Goal: Information Seeking & Learning: Learn about a topic

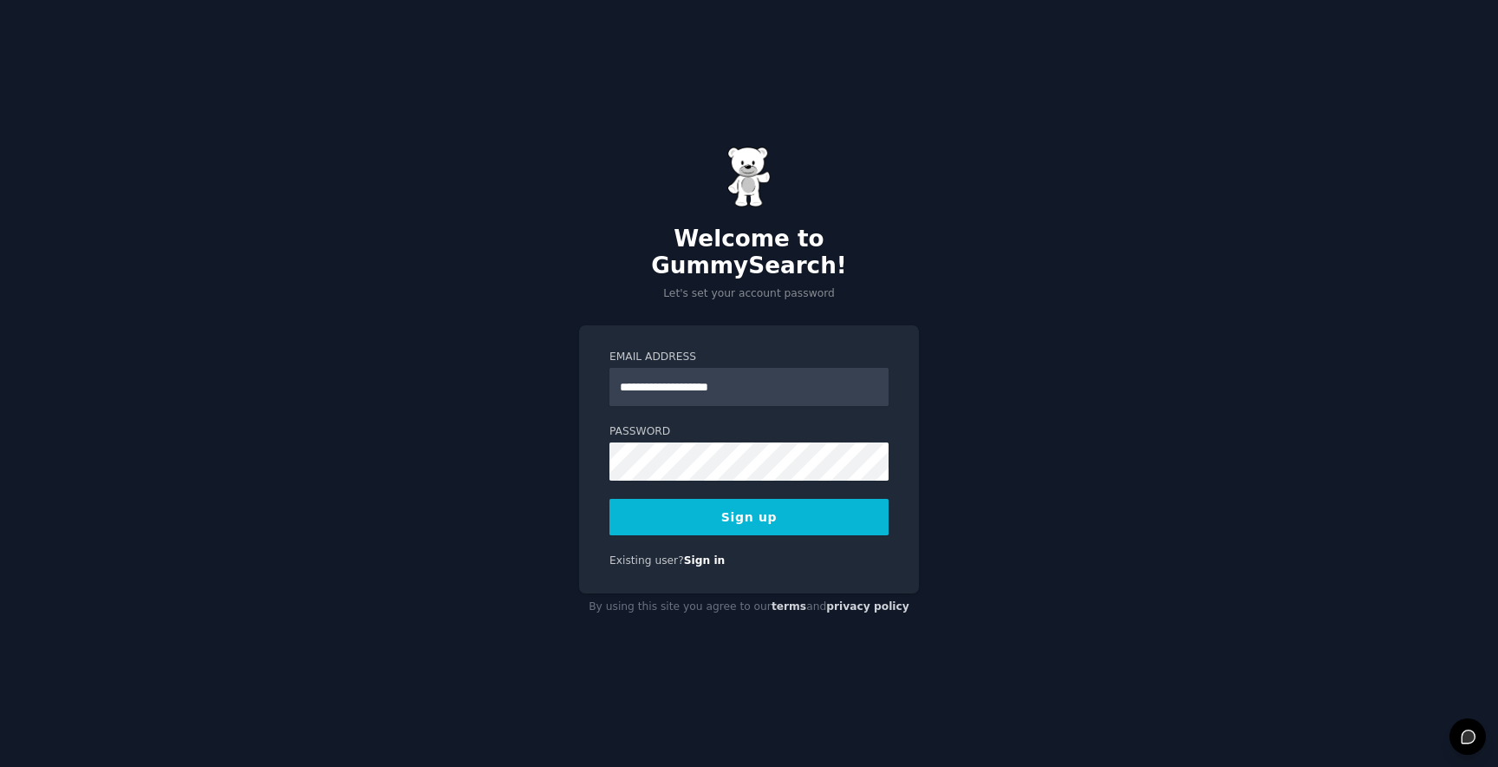
type input "**********"
click at [610, 499] on button "Sign up" at bounding box center [749, 517] width 279 height 36
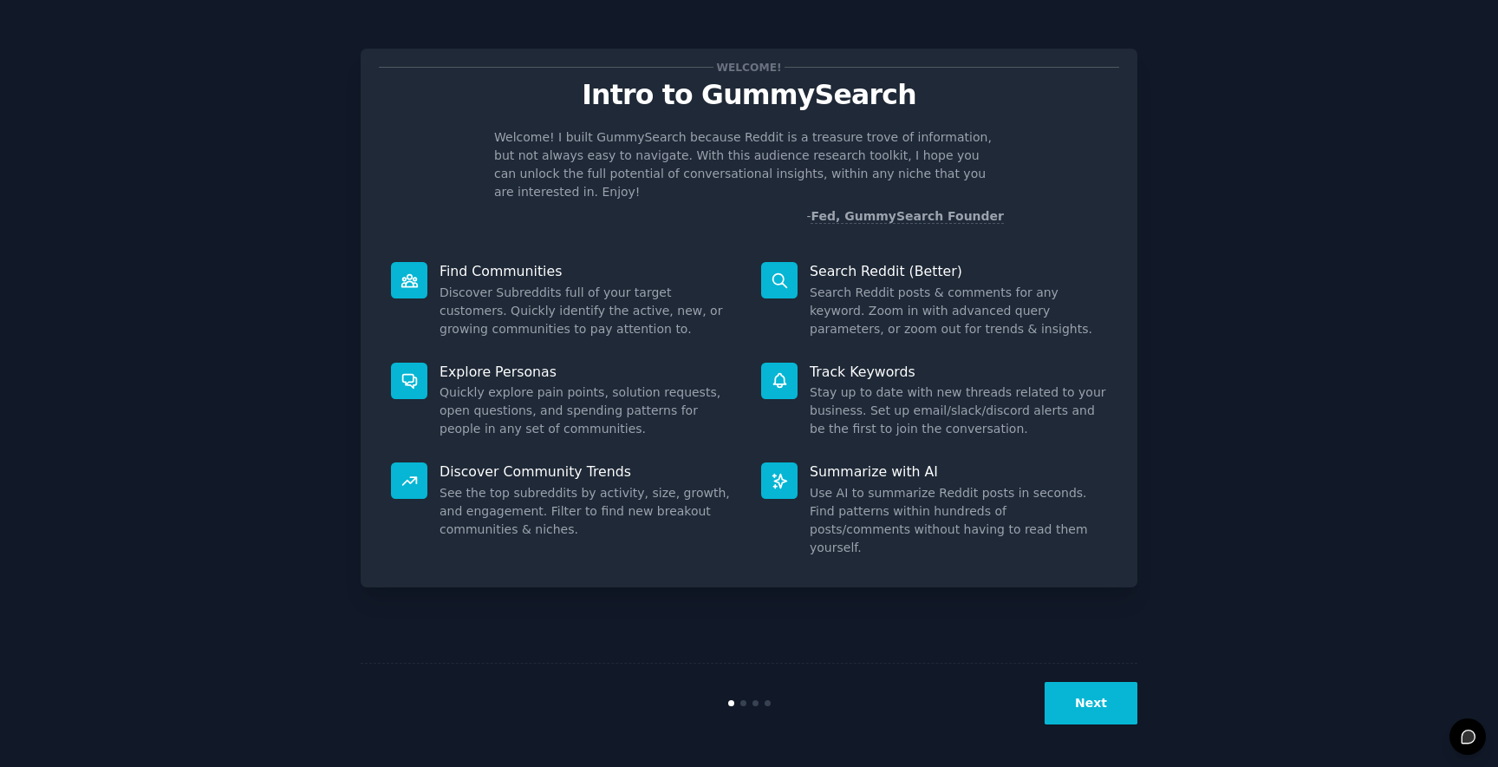
click at [1088, 715] on button "Next" at bounding box center [1091, 703] width 93 height 42
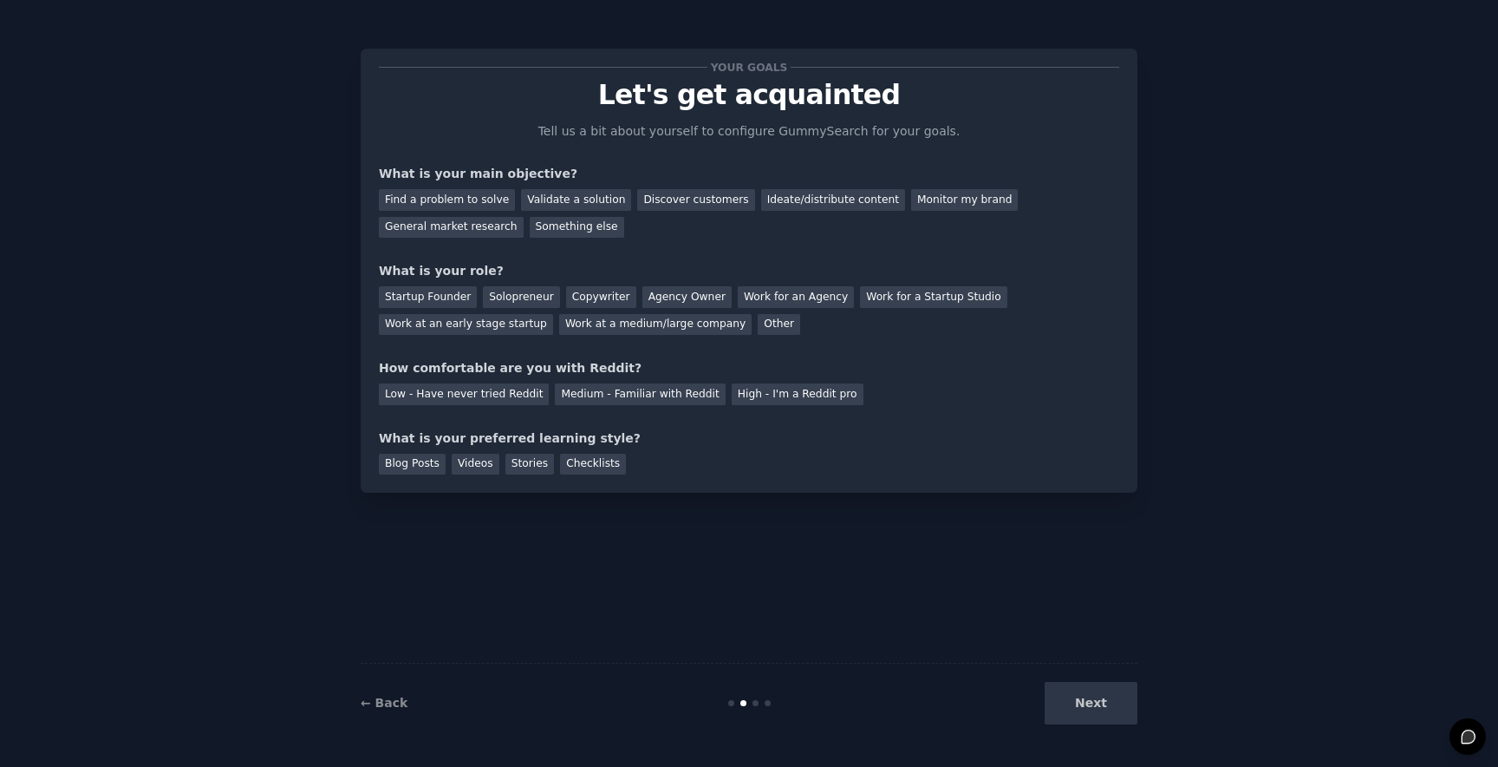
click at [1088, 715] on div "Next" at bounding box center [1007, 703] width 259 height 42
click at [1105, 697] on div "Next" at bounding box center [1007, 703] width 259 height 42
click at [651, 331] on div "Work at a medium/large company" at bounding box center [655, 325] width 193 height 22
click at [651, 398] on div "Medium - Familiar with Reddit" at bounding box center [640, 394] width 170 height 22
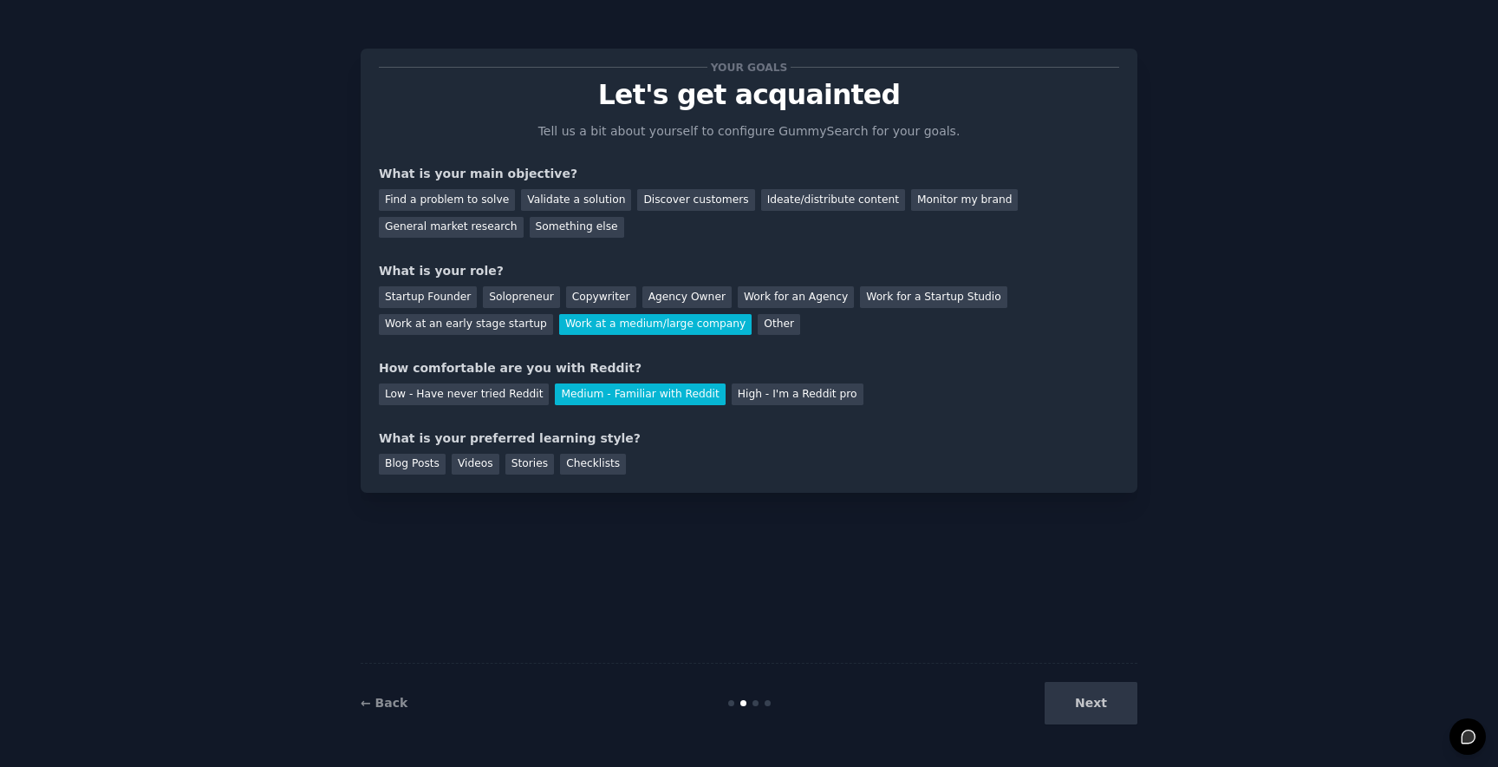
click at [1087, 698] on div "Next" at bounding box center [1007, 703] width 259 height 42
click at [587, 468] on div "Checklists" at bounding box center [593, 465] width 66 height 22
click at [1110, 696] on div "Next" at bounding box center [1007, 703] width 259 height 42
click at [1108, 702] on div "Next" at bounding box center [1007, 703] width 259 height 42
click at [869, 310] on div "Startup Founder Solopreneur Copywriter Agency Owner Work for an Agency Work for…" at bounding box center [749, 307] width 741 height 55
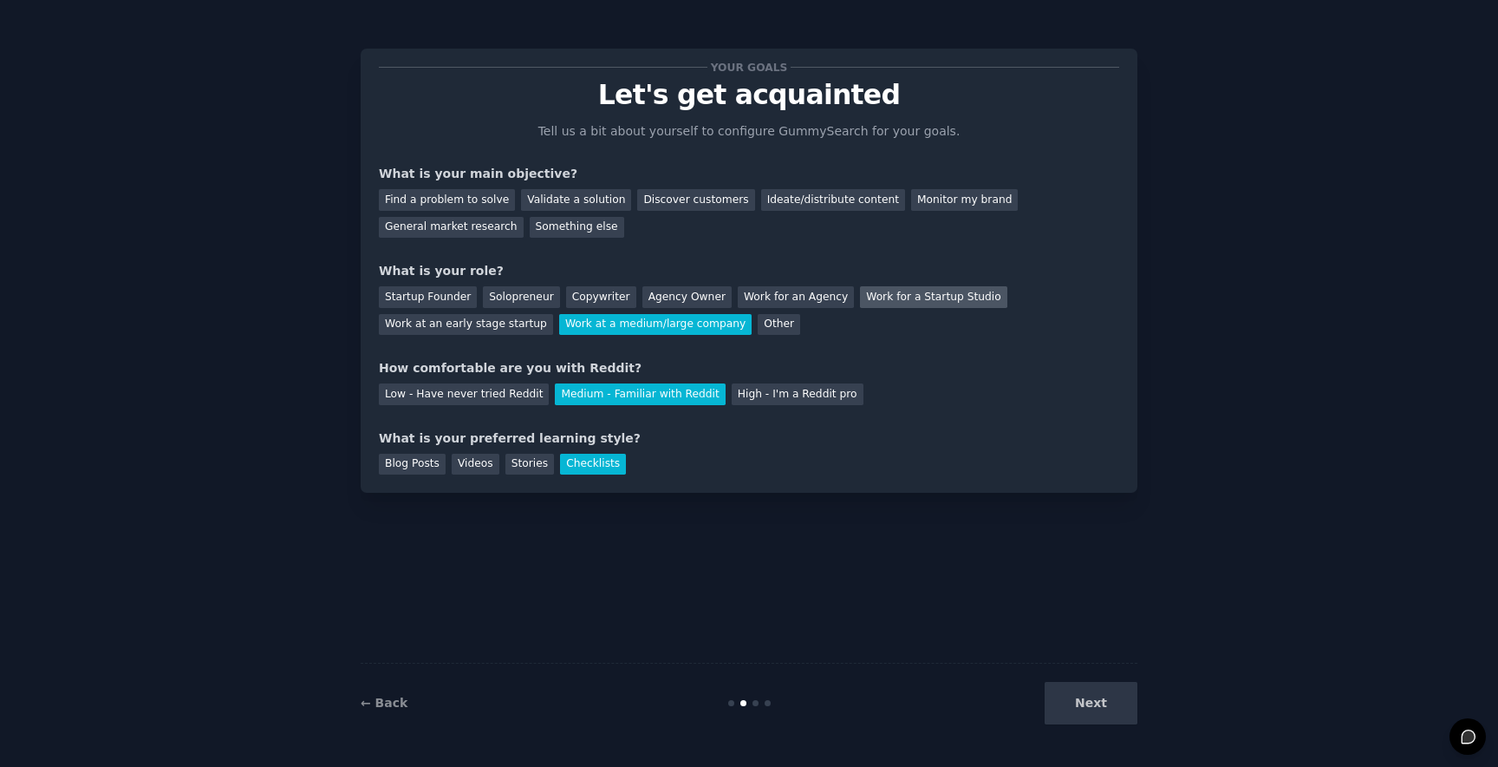
click at [870, 301] on div "Work for a Startup Studio" at bounding box center [933, 297] width 147 height 22
click at [786, 186] on div "Find a problem to solve Validate a solution Discover customers Ideate/distribut…" at bounding box center [749, 210] width 741 height 55
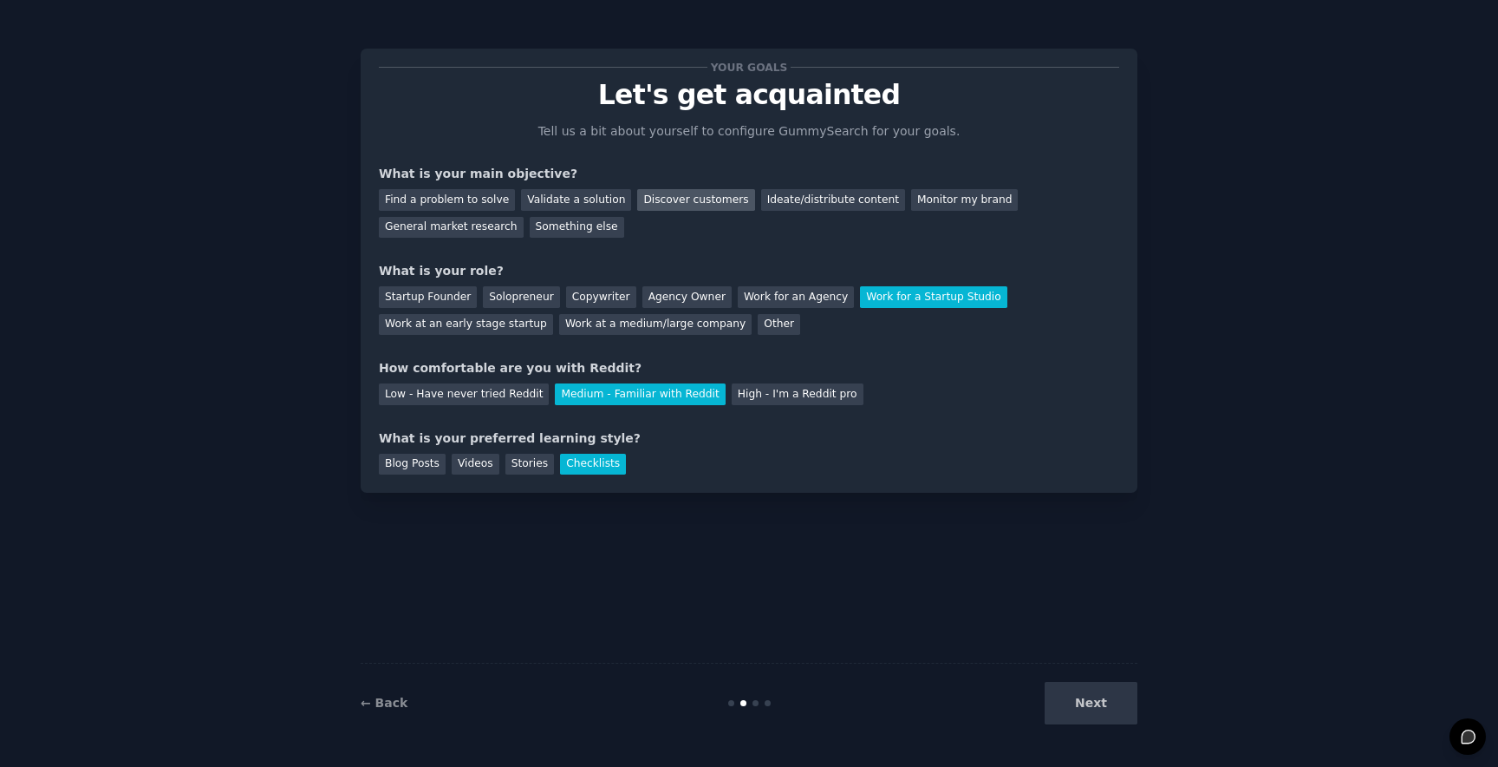
click at [682, 194] on div "Discover customers" at bounding box center [695, 200] width 117 height 22
click at [573, 197] on div "Validate a solution" at bounding box center [576, 200] width 110 height 22
click at [1101, 706] on button "Next" at bounding box center [1091, 703] width 93 height 42
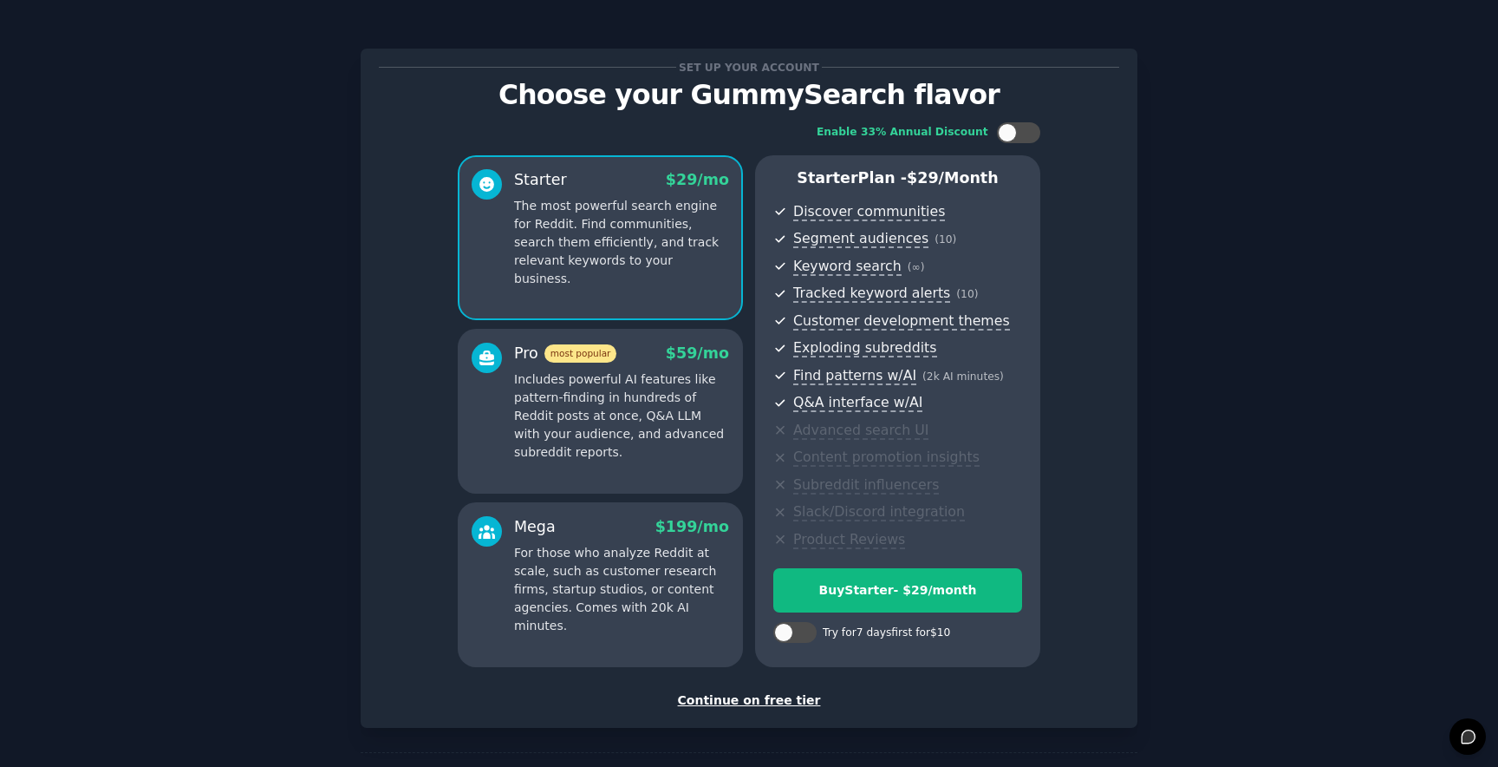
click at [760, 720] on div "Set up your account Choose your GummySearch flavor Enable 33% Annual Discount S…" at bounding box center [749, 388] width 777 height 679
click at [762, 706] on div "Continue on free tier" at bounding box center [749, 700] width 741 height 18
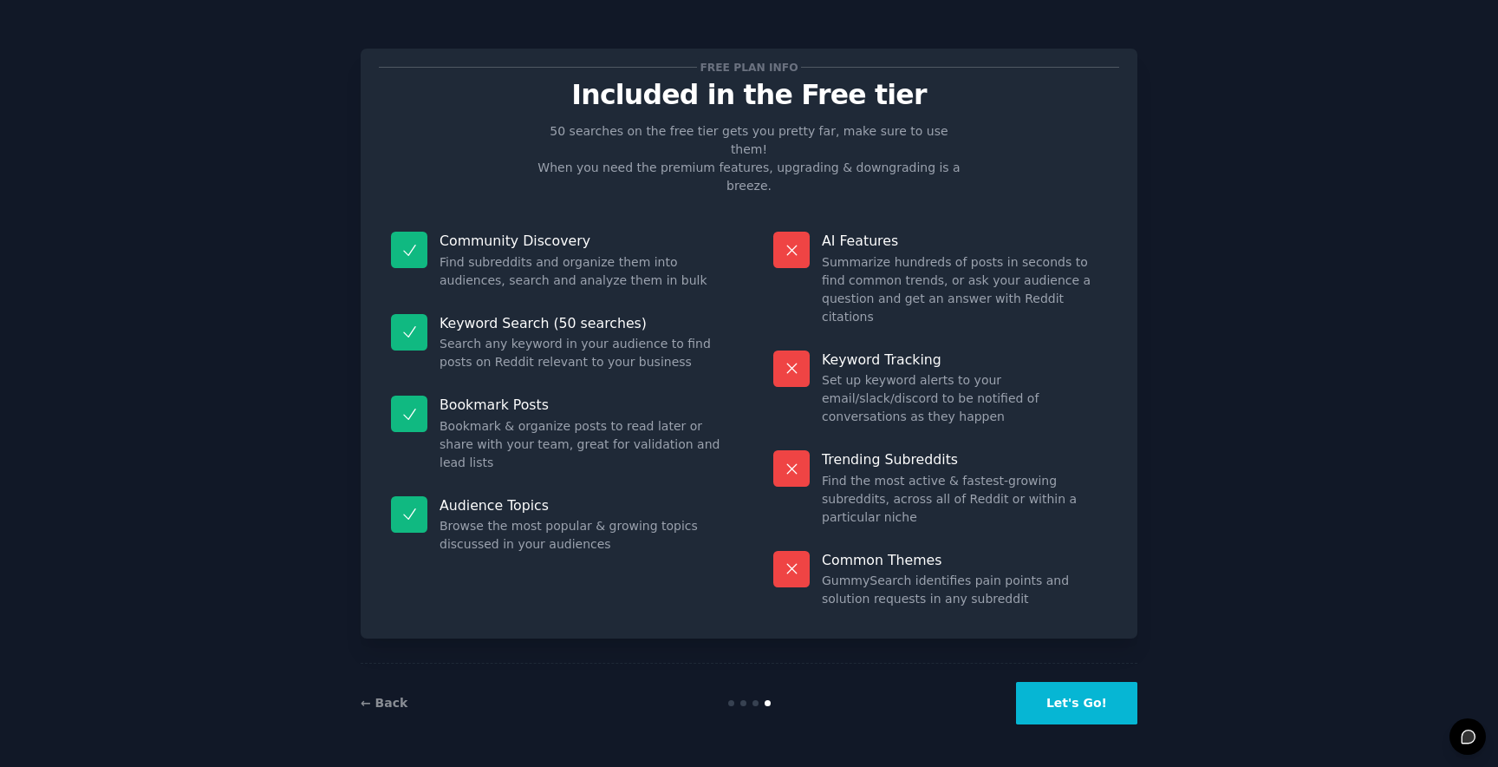
click at [1052, 686] on button "Let's Go!" at bounding box center [1076, 703] width 121 height 42
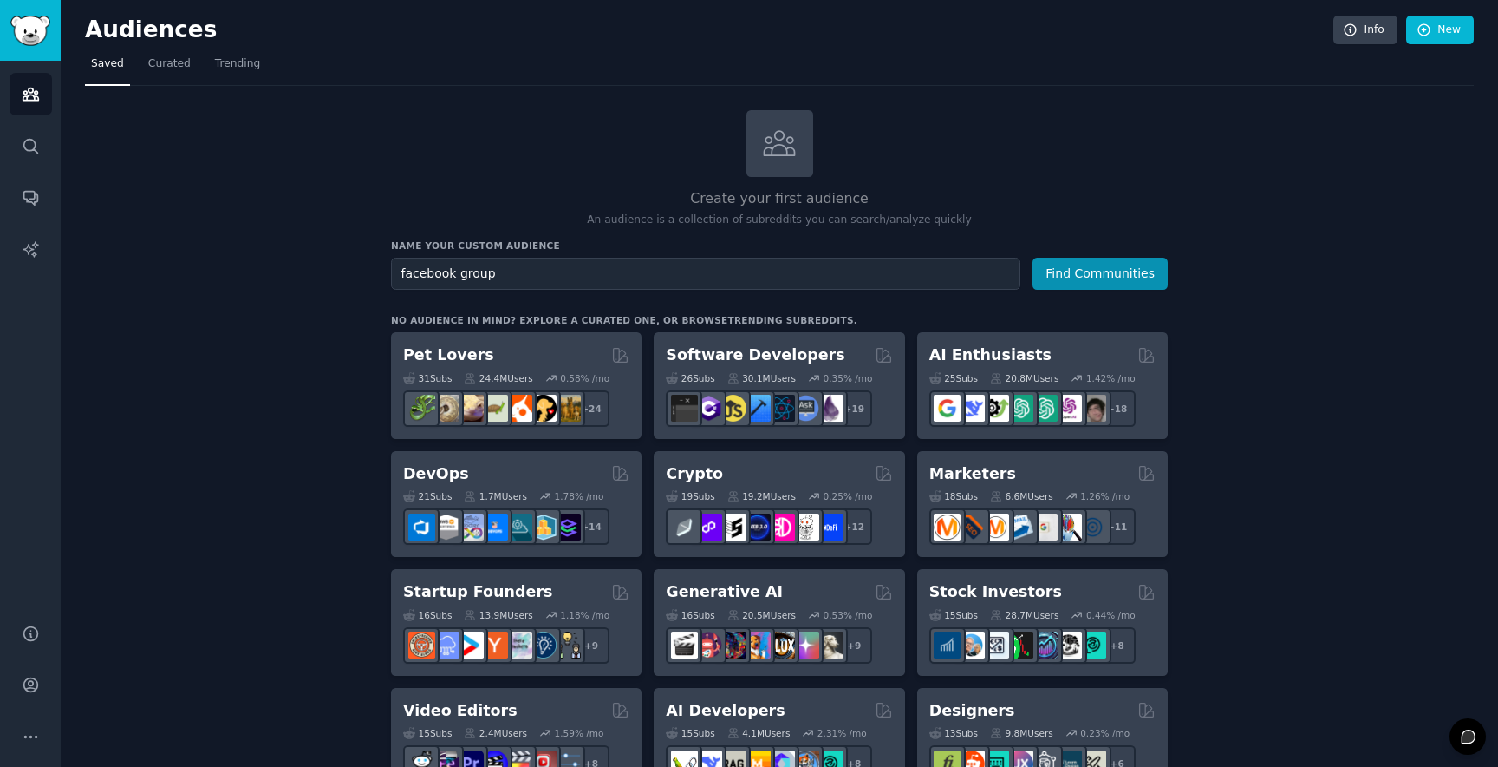
type input "facebook group"
click at [1033, 258] on button "Find Communities" at bounding box center [1100, 274] width 135 height 32
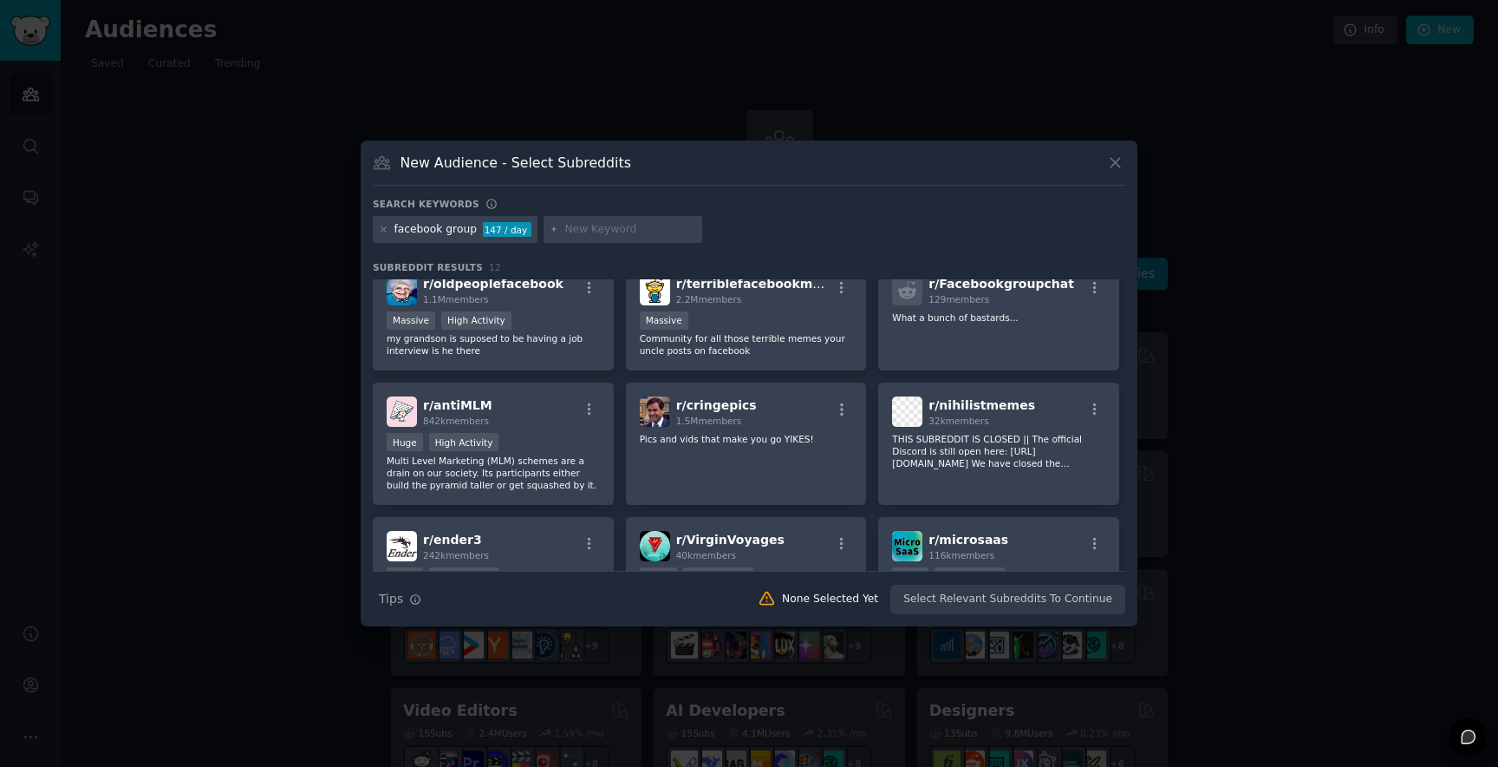
scroll to position [281, 0]
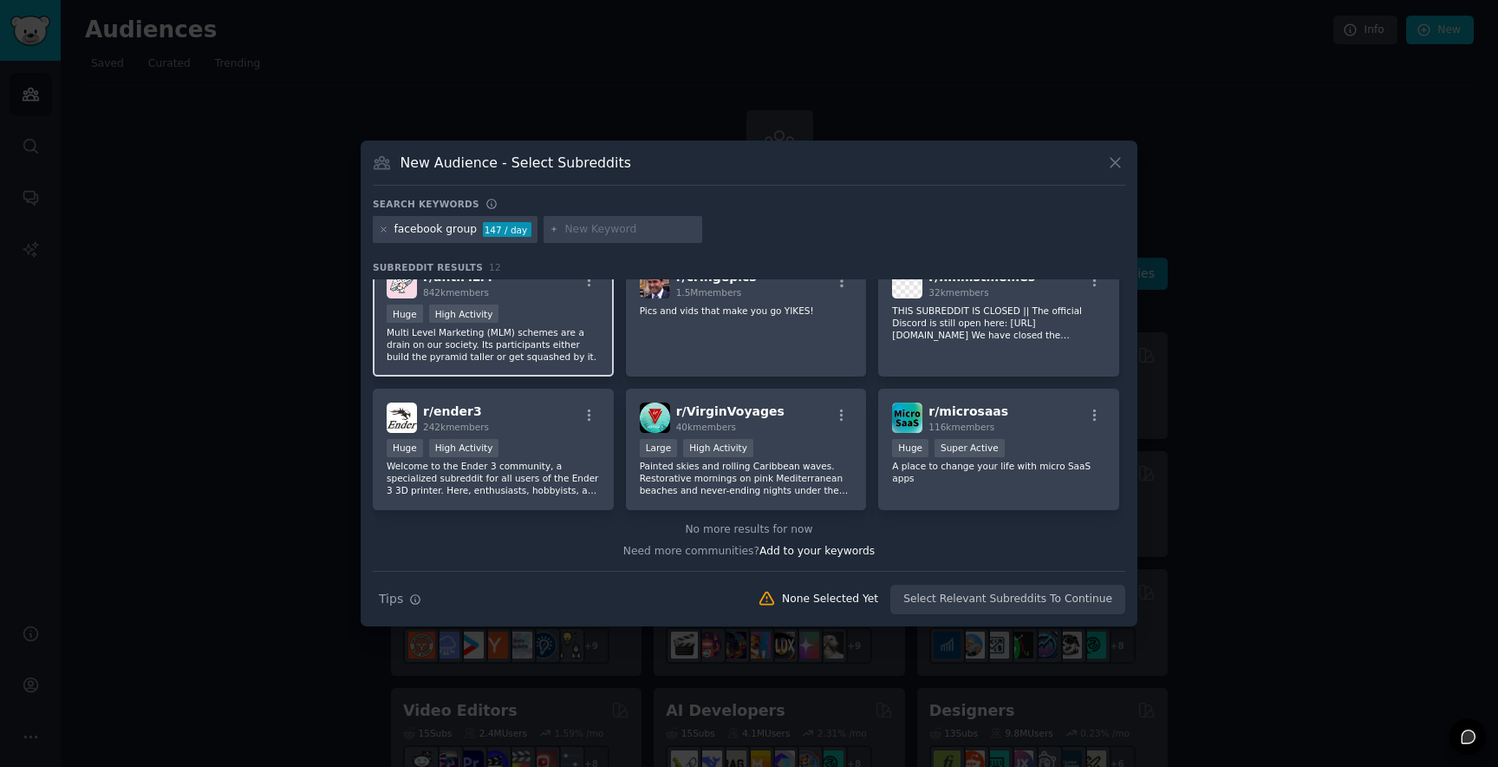
click at [546, 311] on div "Huge High Activity" at bounding box center [493, 315] width 213 height 22
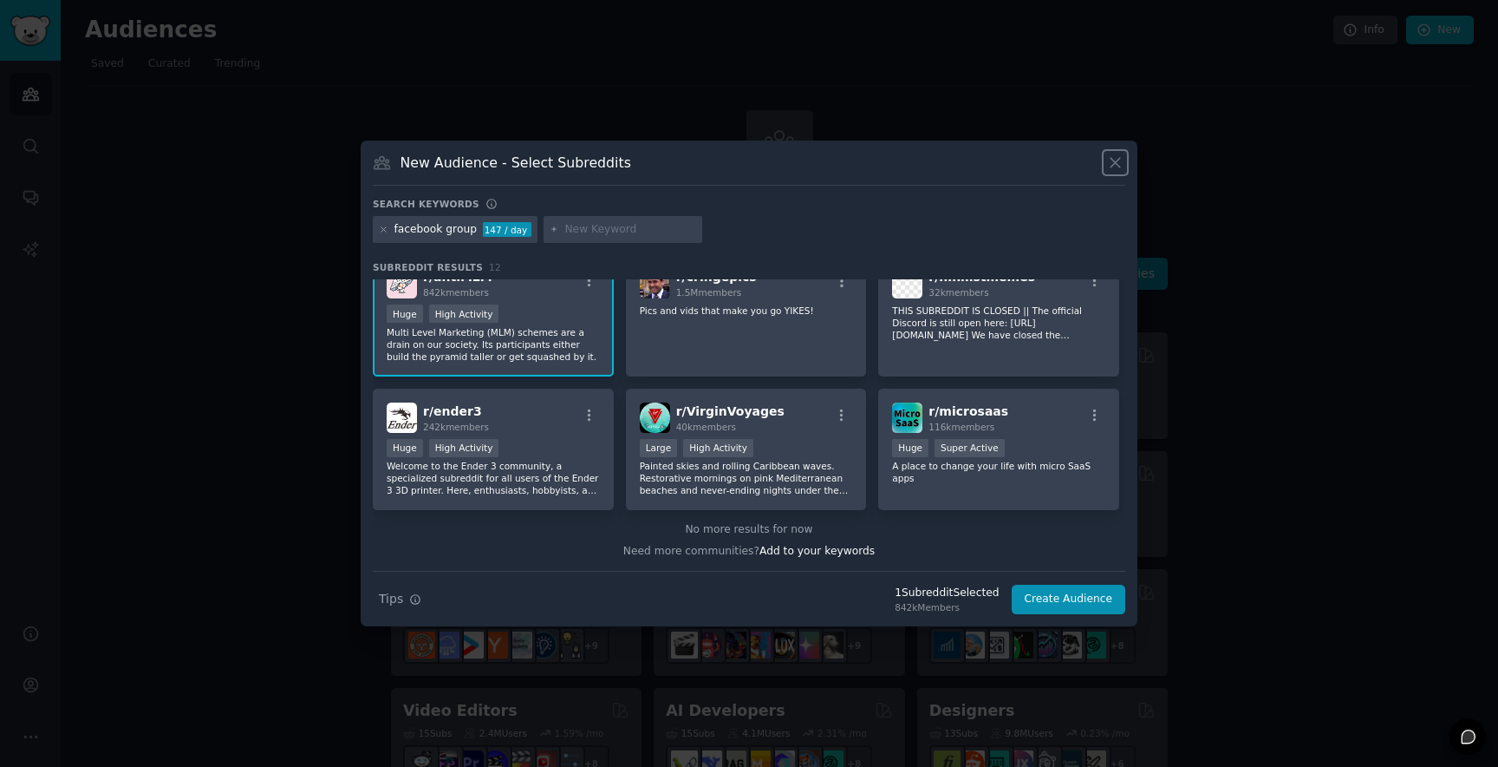
click at [1113, 155] on icon at bounding box center [1115, 162] width 18 height 18
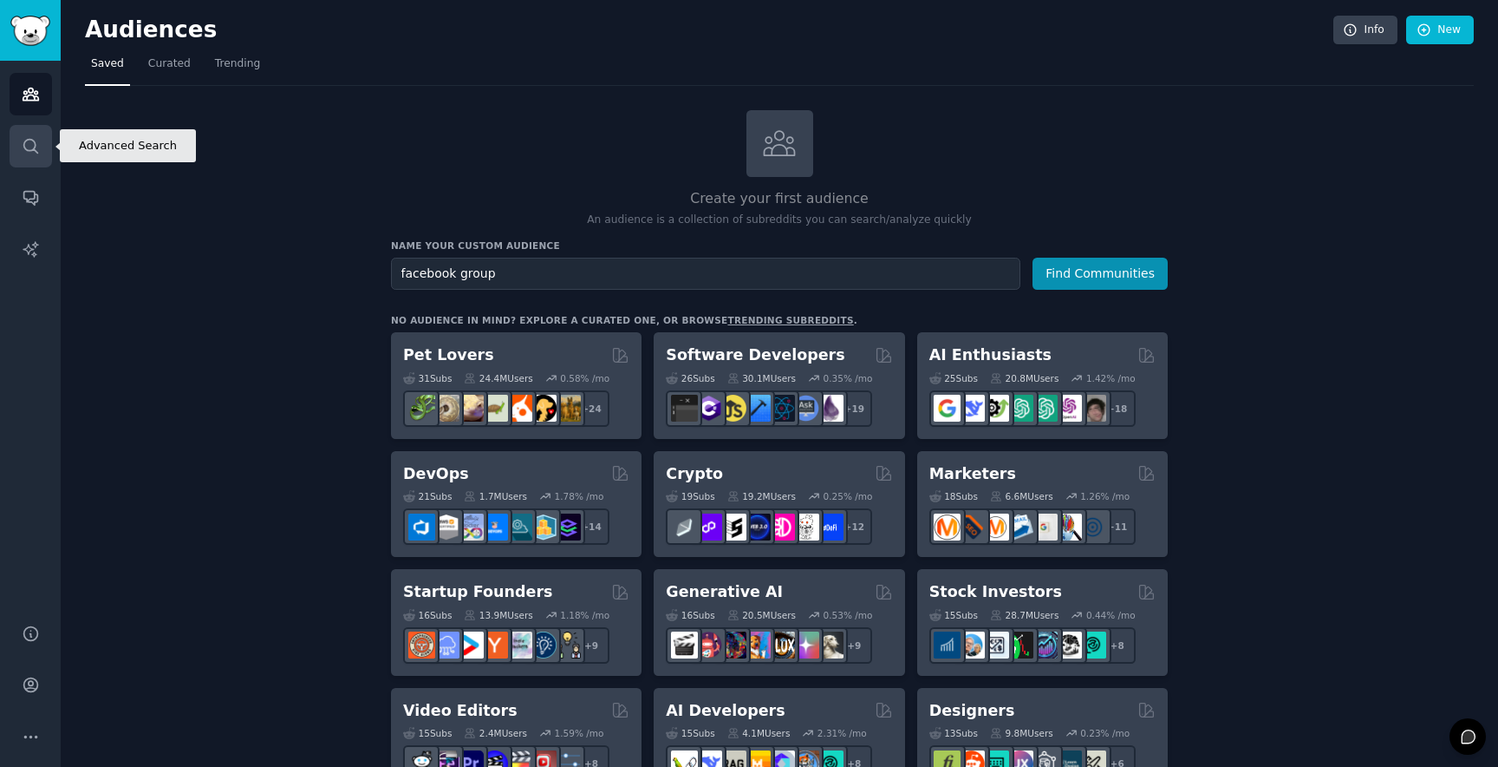
click at [16, 144] on link "Search" at bounding box center [31, 146] width 42 height 42
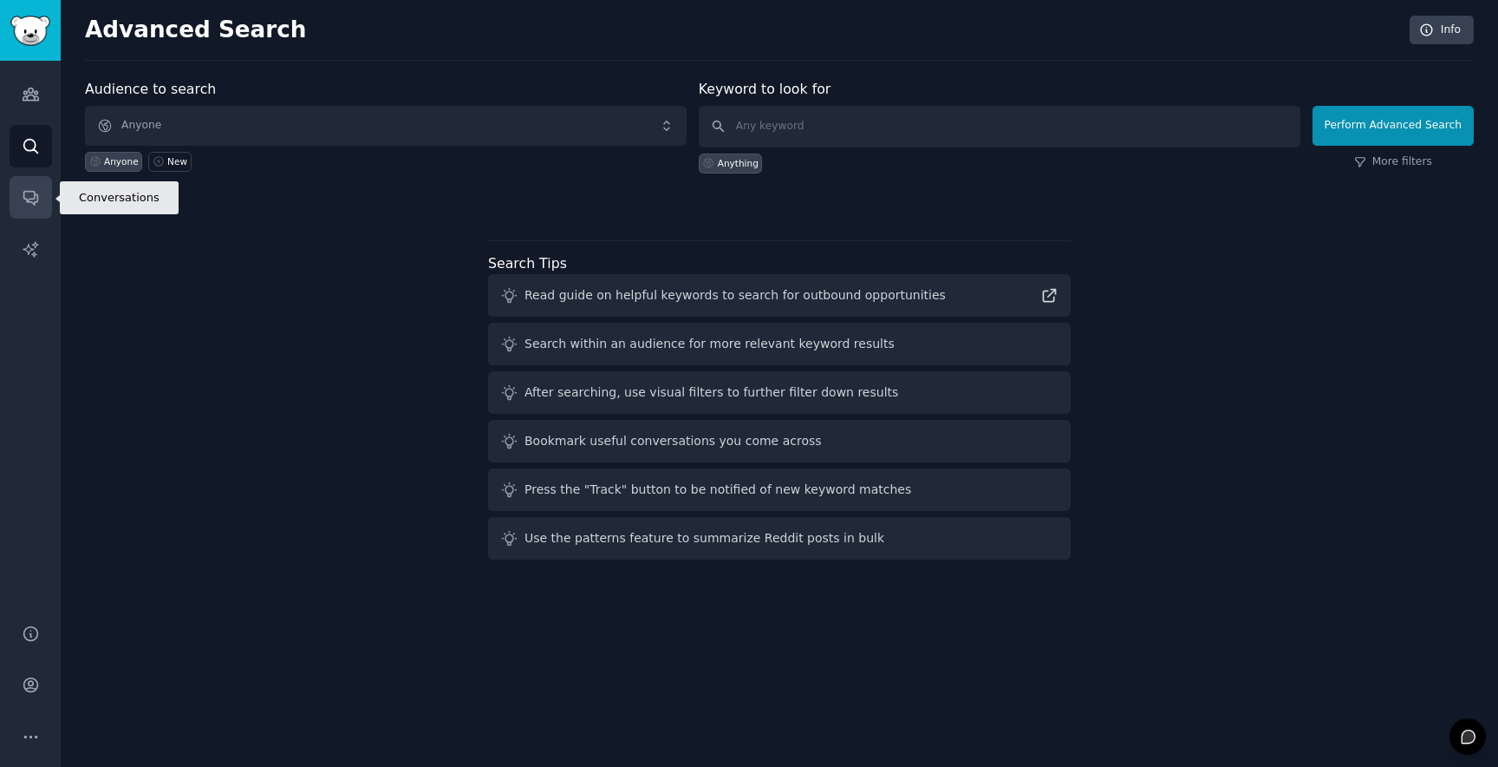
click at [33, 186] on link "Conversations" at bounding box center [31, 197] width 42 height 42
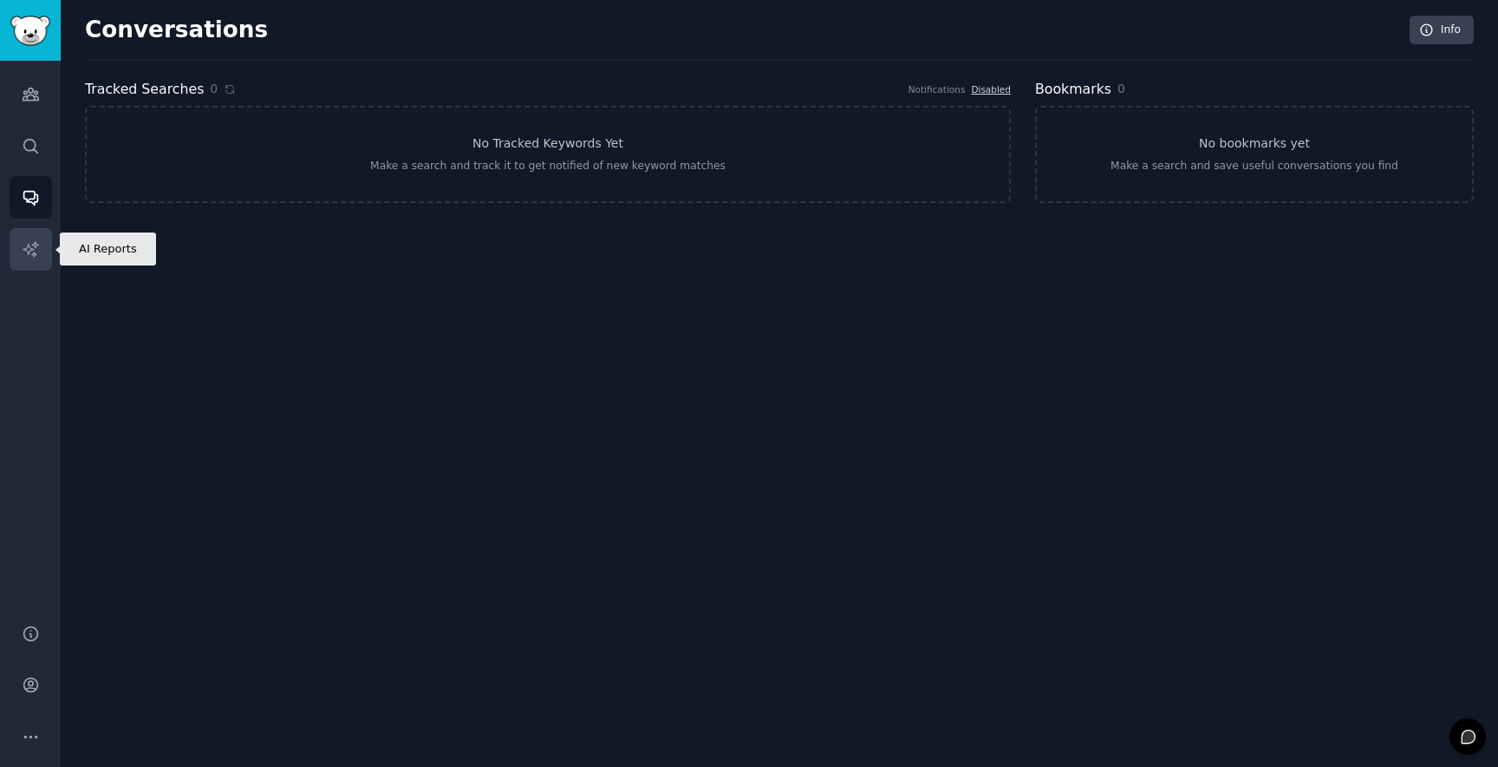
click at [31, 260] on link "AI Reports" at bounding box center [31, 249] width 42 height 42
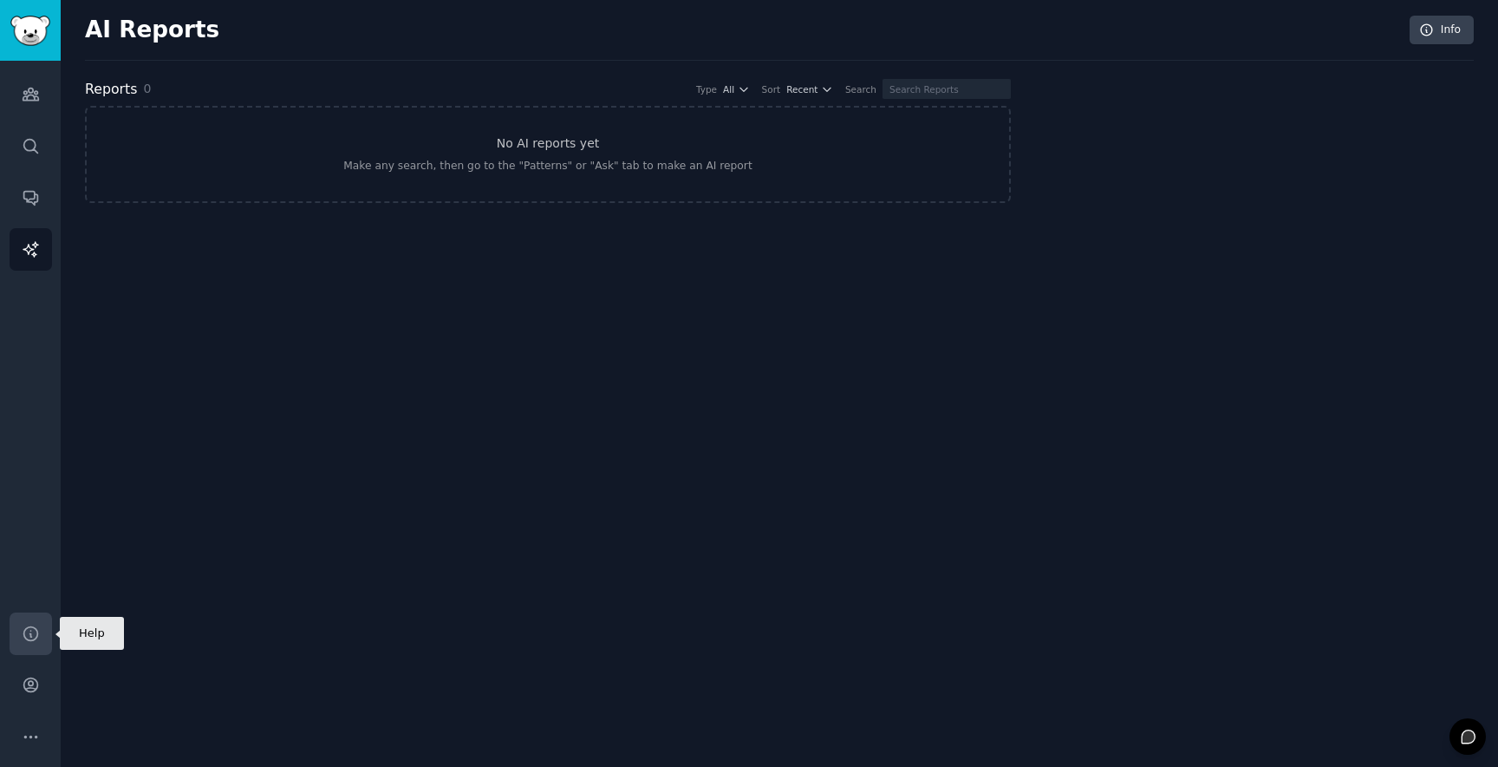
click at [31, 617] on link "Help" at bounding box center [31, 633] width 42 height 42
click at [36, 728] on icon "Sidebar" at bounding box center [31, 737] width 18 height 18
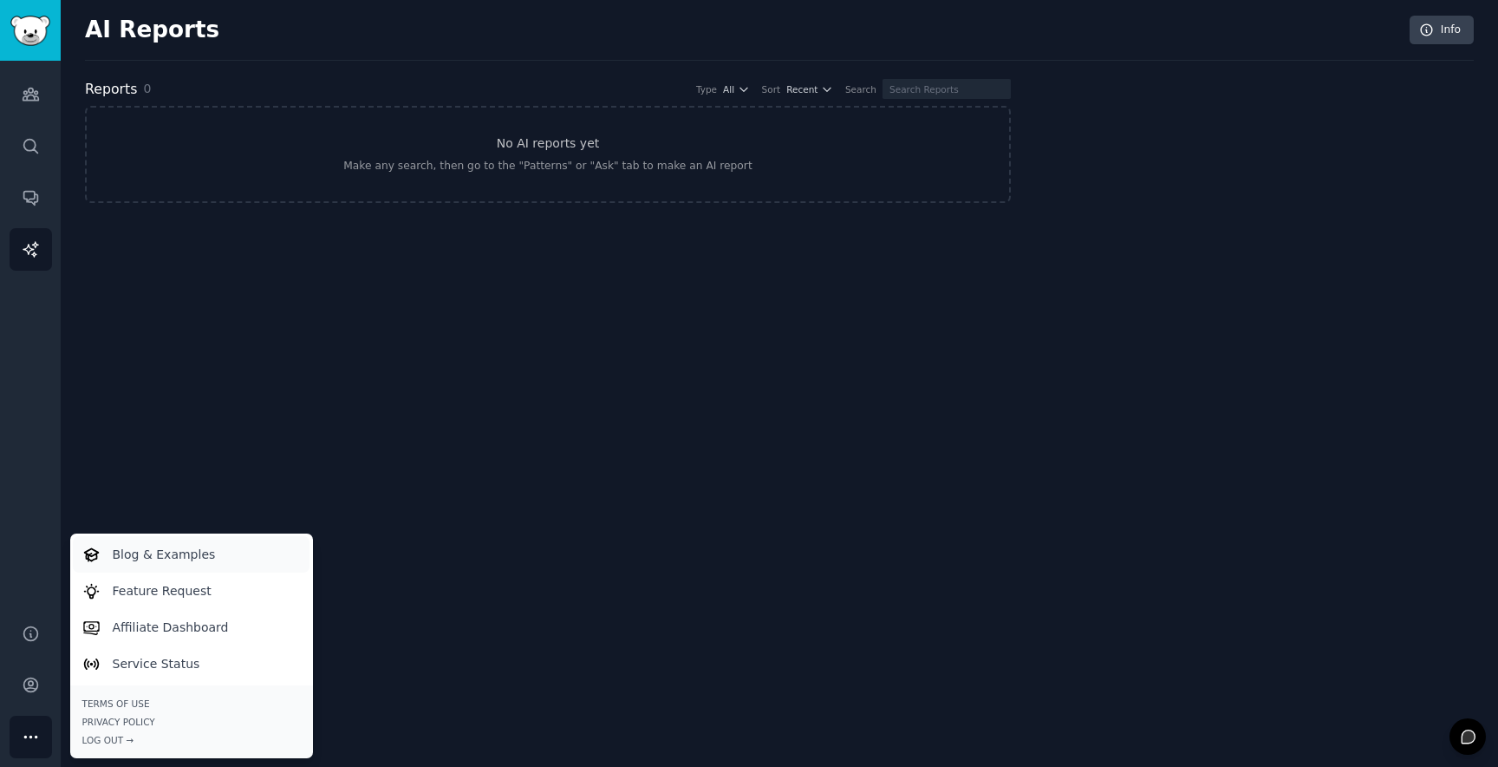
click at [204, 547] on p "Blog & Examples" at bounding box center [164, 554] width 103 height 18
click at [27, 101] on icon "Sidebar" at bounding box center [31, 94] width 18 height 18
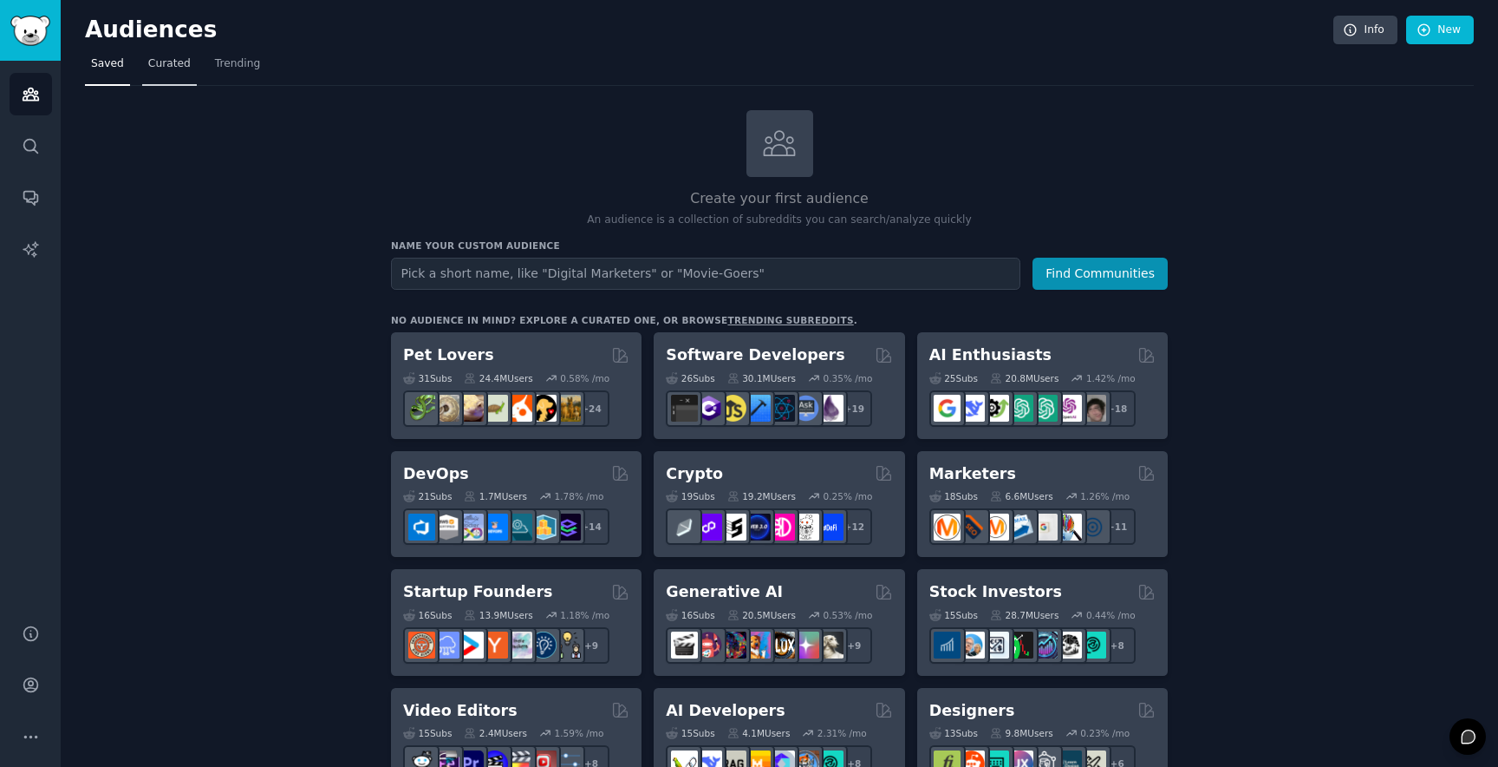
click at [144, 58] on link "Curated" at bounding box center [169, 68] width 55 height 36
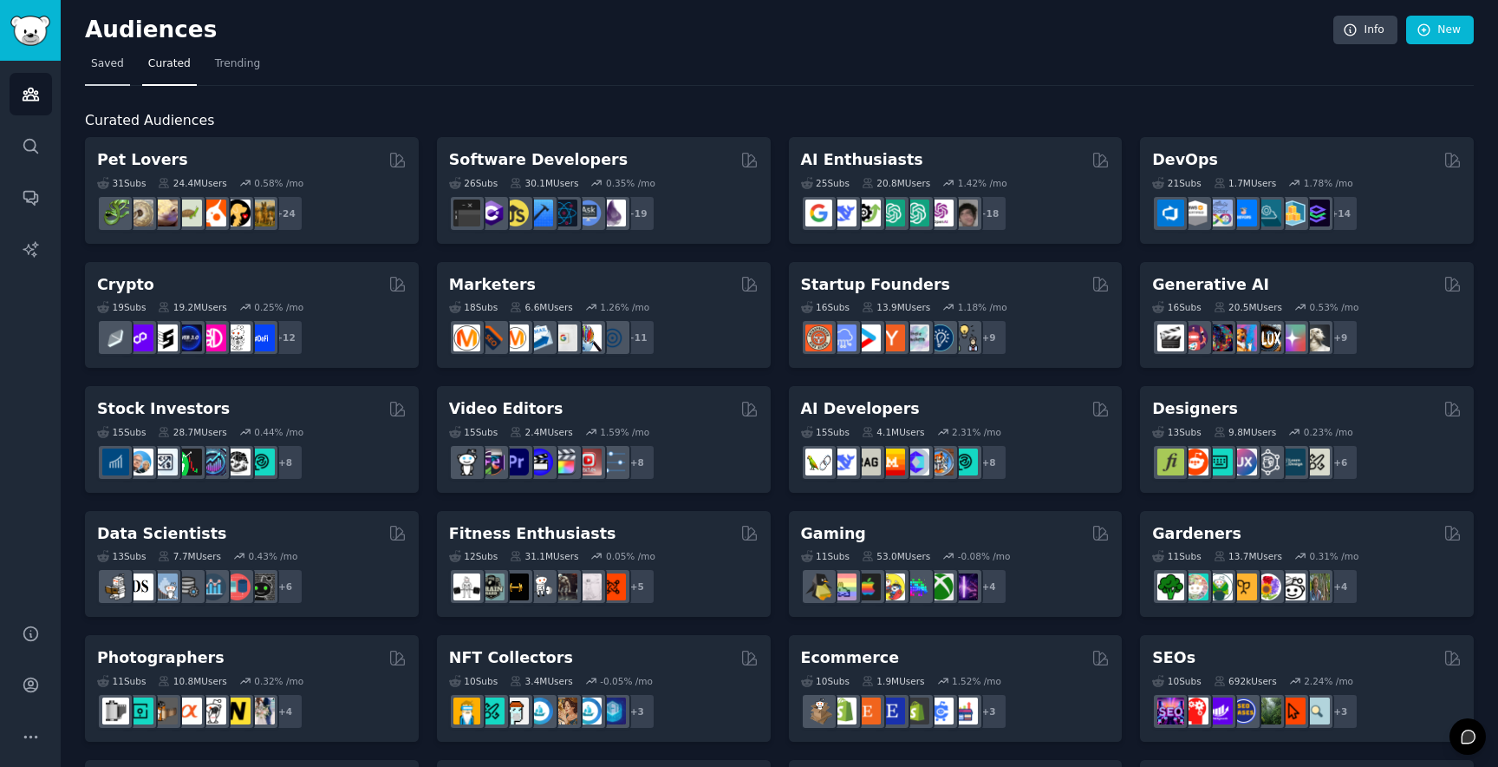
click at [95, 58] on span "Saved" at bounding box center [107, 64] width 33 height 16
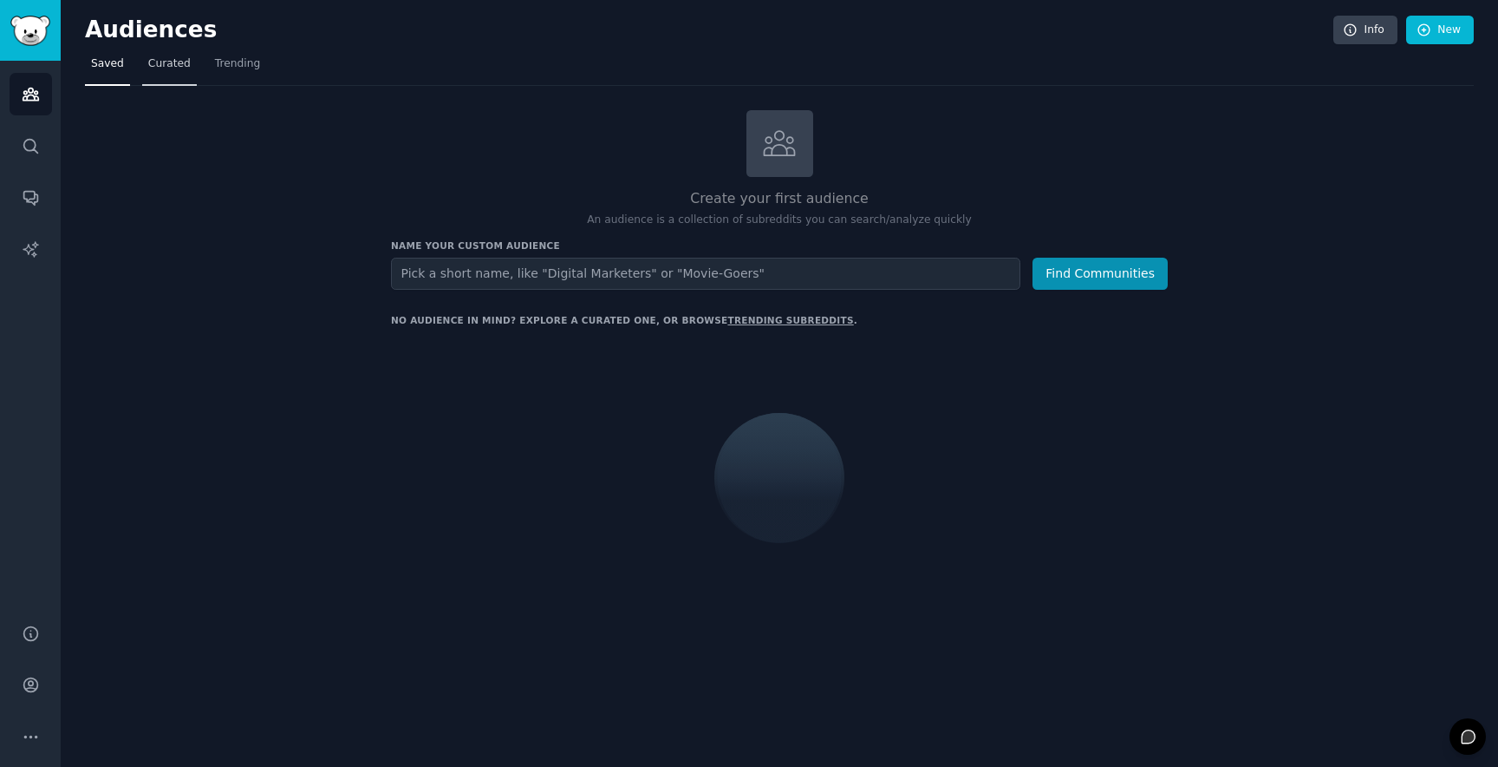
click at [181, 76] on link "Curated" at bounding box center [169, 68] width 55 height 36
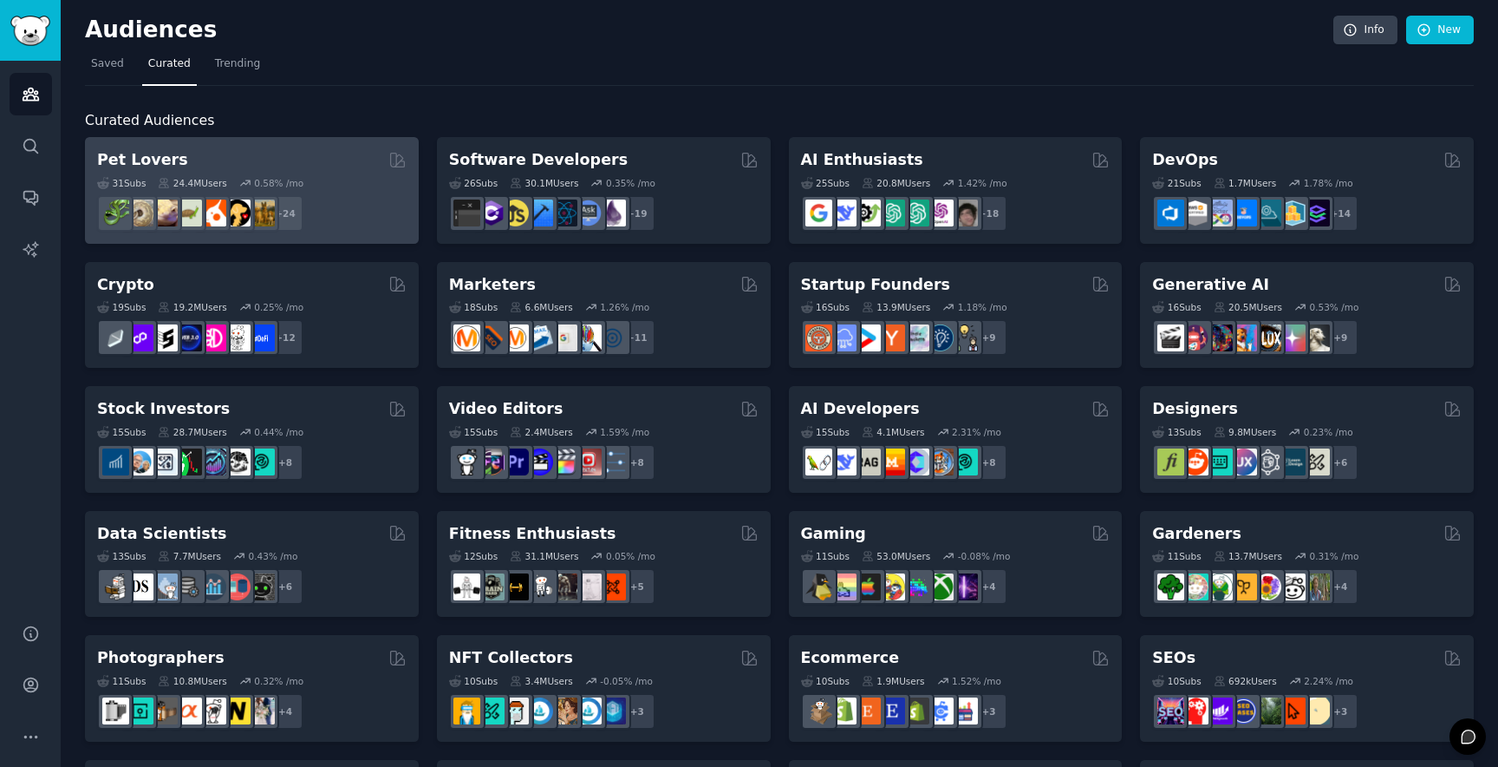
click at [319, 168] on div "Pet Lovers" at bounding box center [252, 160] width 310 height 22
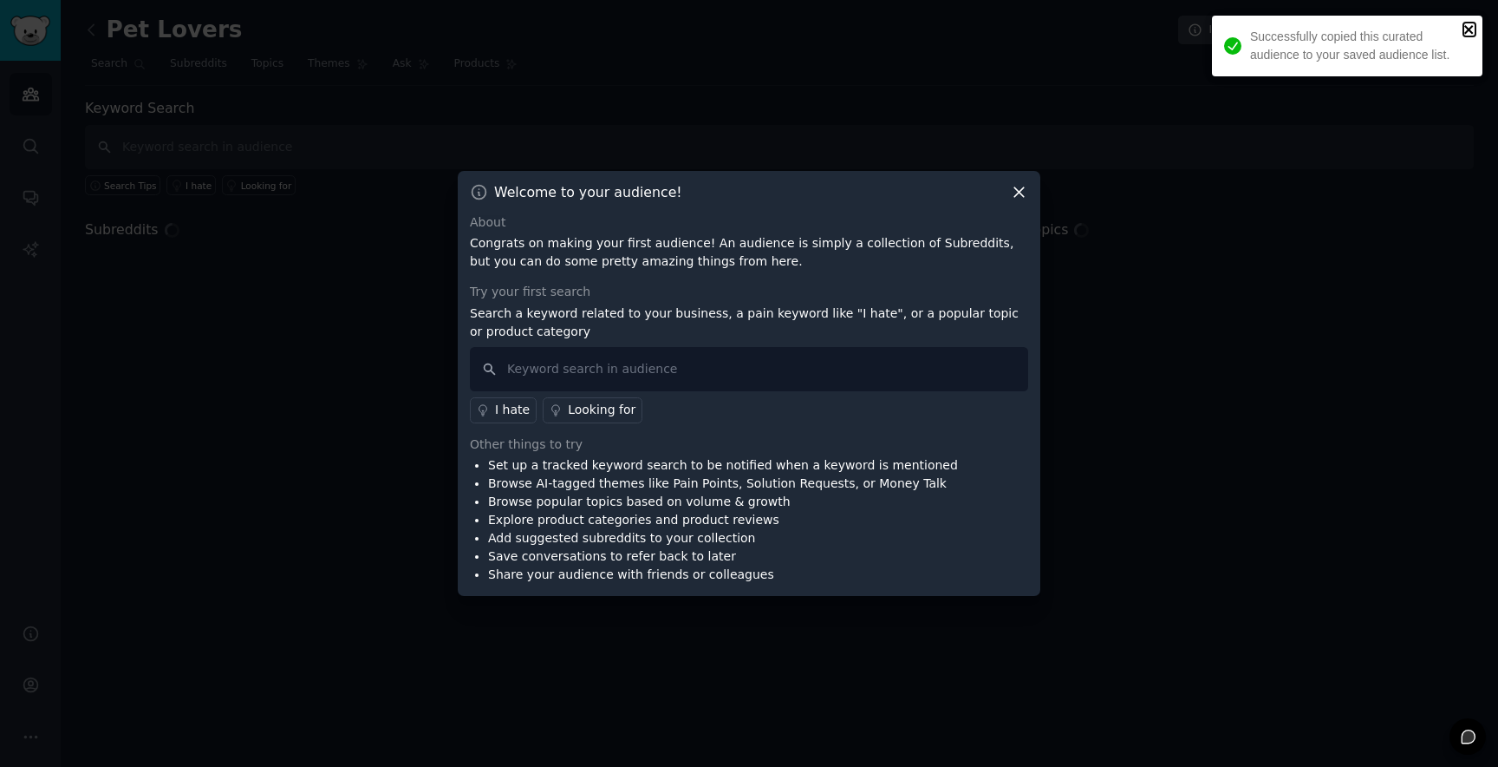
click at [1468, 33] on icon "close" at bounding box center [1470, 30] width 12 height 14
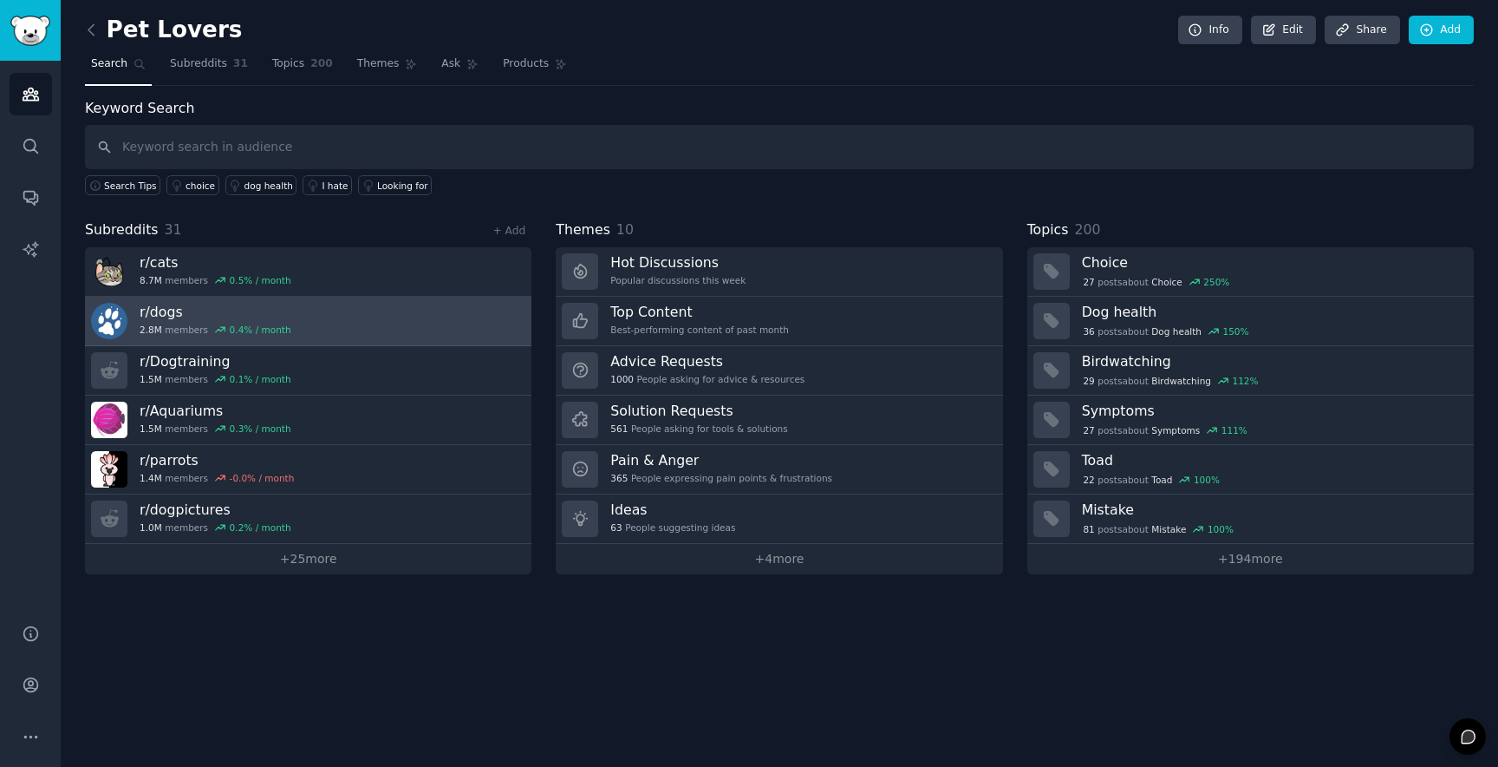
click at [446, 344] on link "r/ dogs 2.8M members 0.4 % / month" at bounding box center [308, 321] width 447 height 49
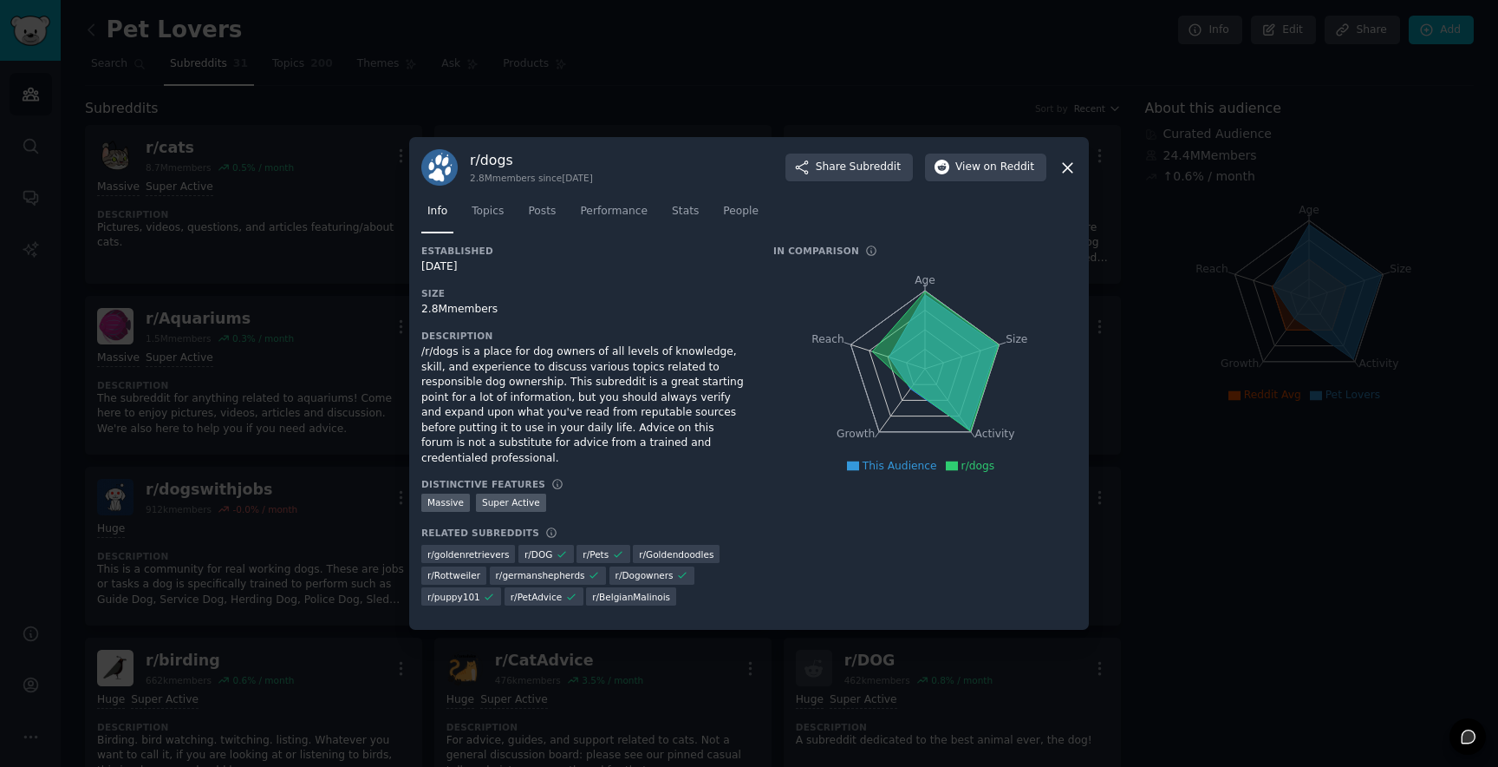
click at [1064, 170] on icon at bounding box center [1068, 168] width 10 height 10
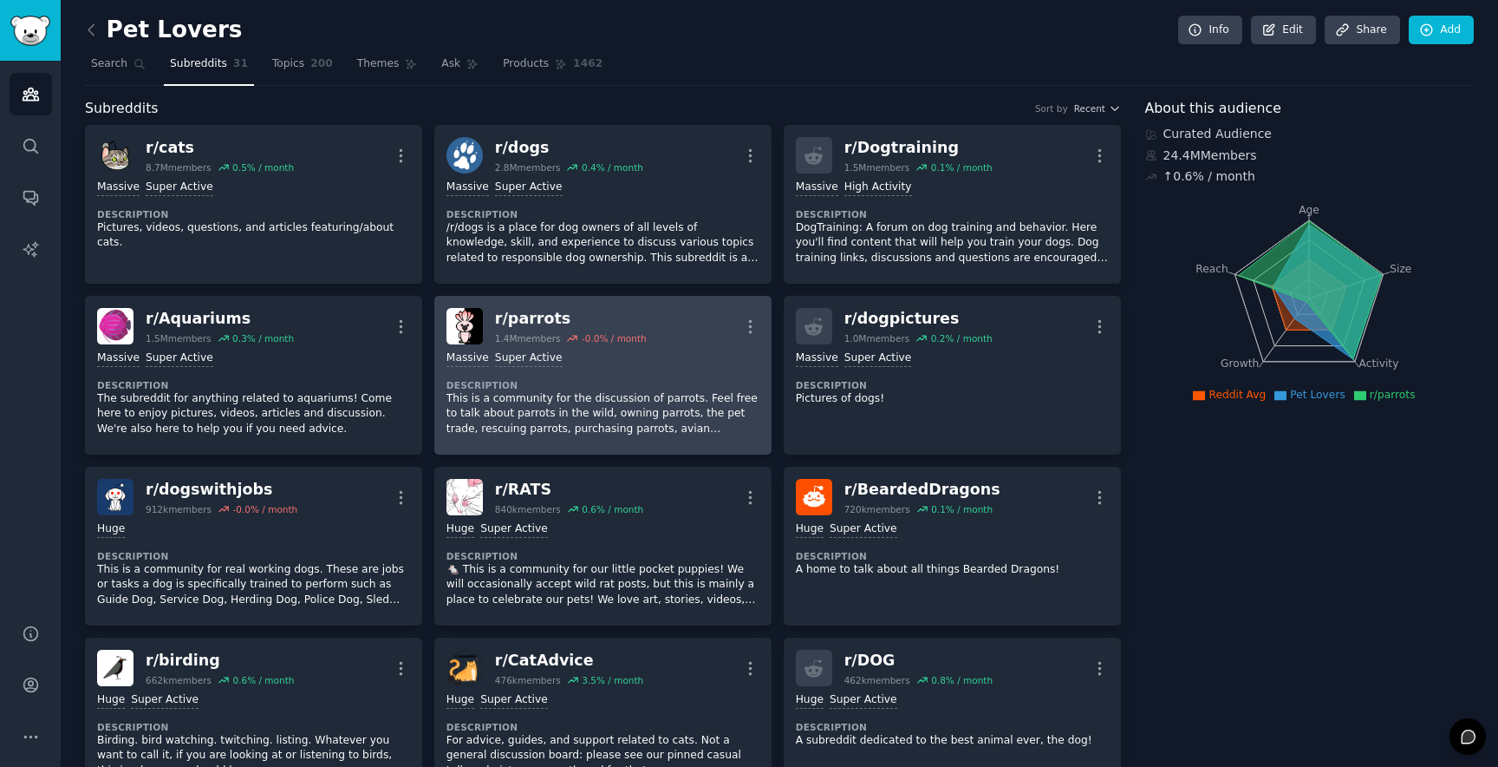
click at [551, 420] on p "This is a community for the discussion of parrots. Feel free to talk about parr…" at bounding box center [603, 414] width 313 height 46
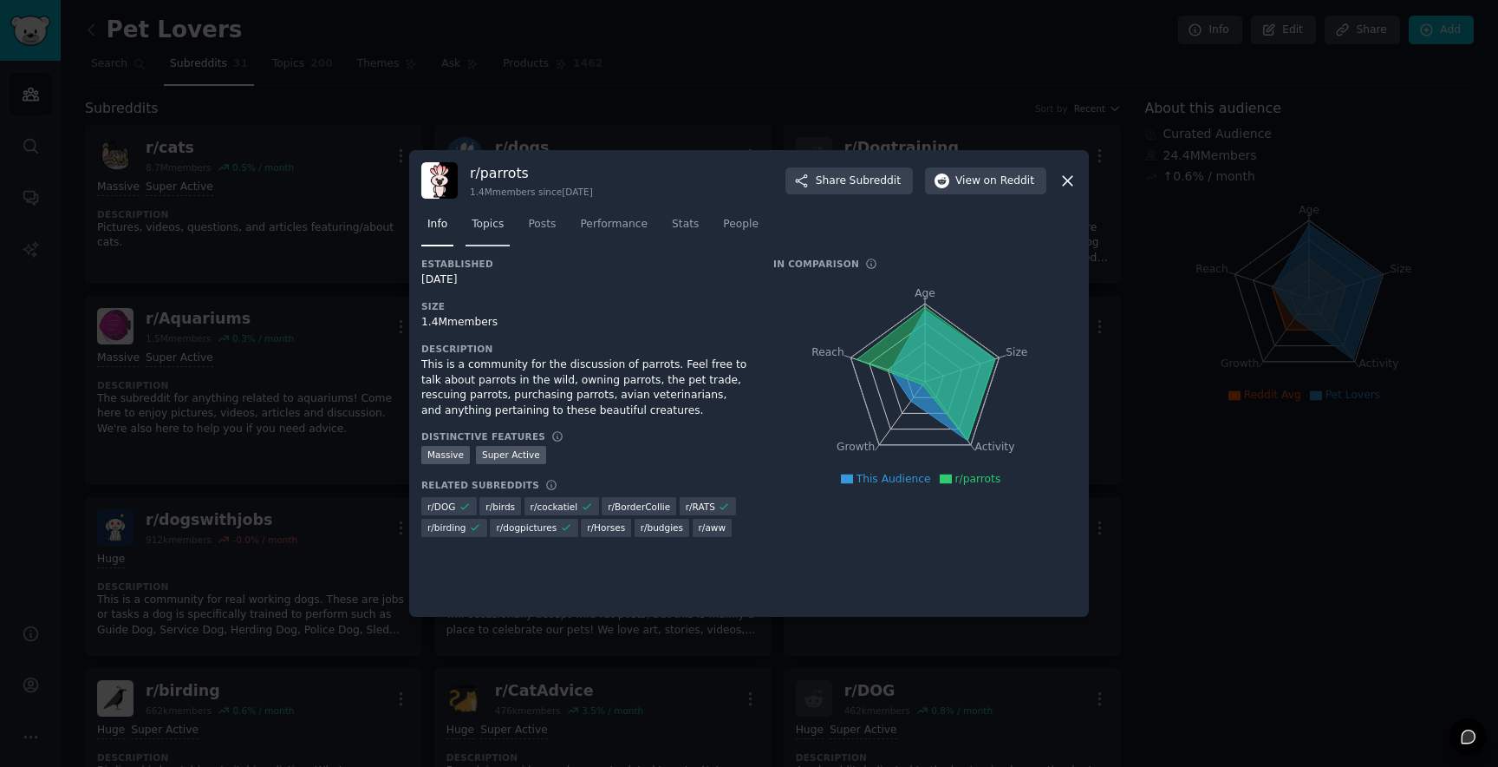
click at [474, 214] on link "Topics" at bounding box center [488, 229] width 44 height 36
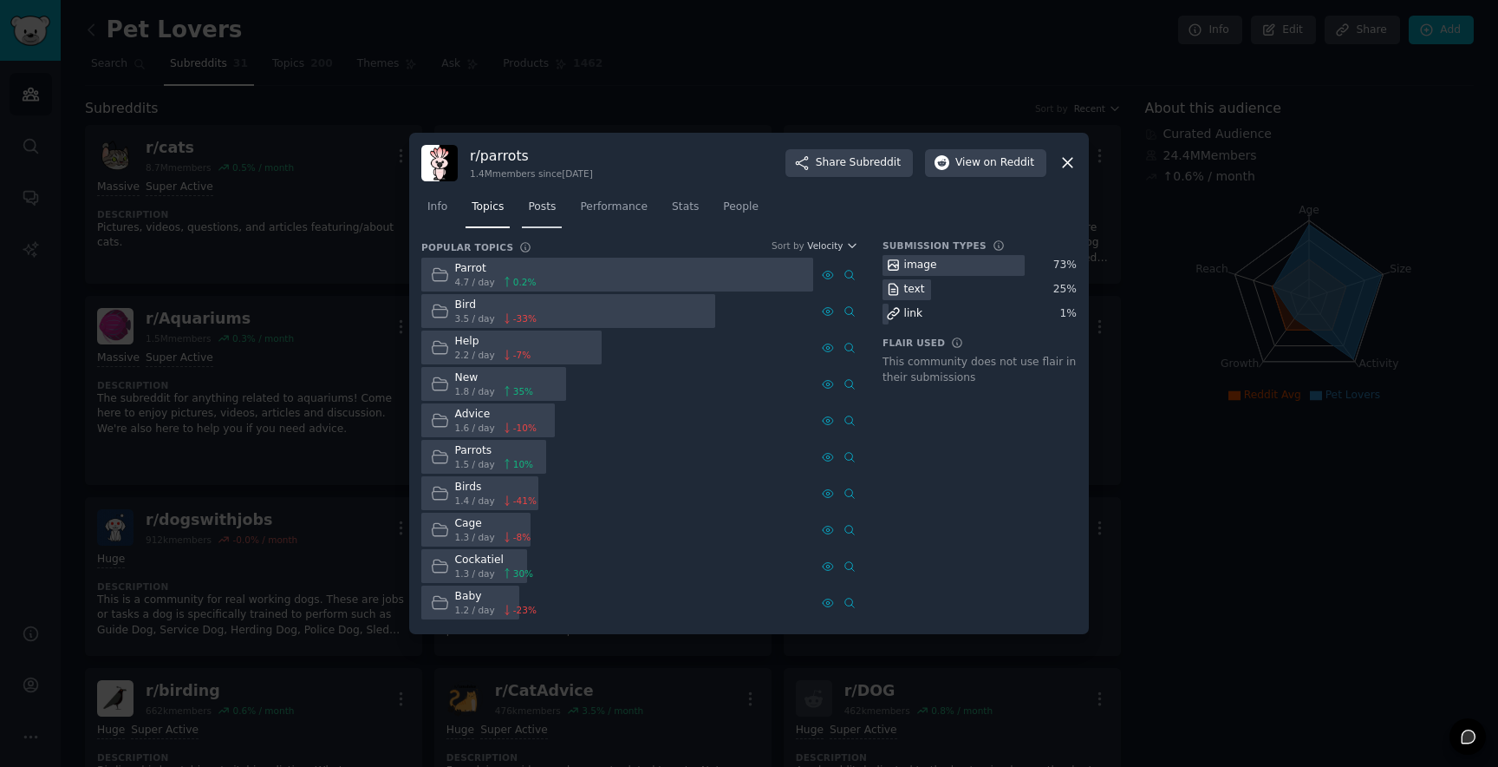
click at [526, 225] on link "Posts" at bounding box center [542, 211] width 40 height 36
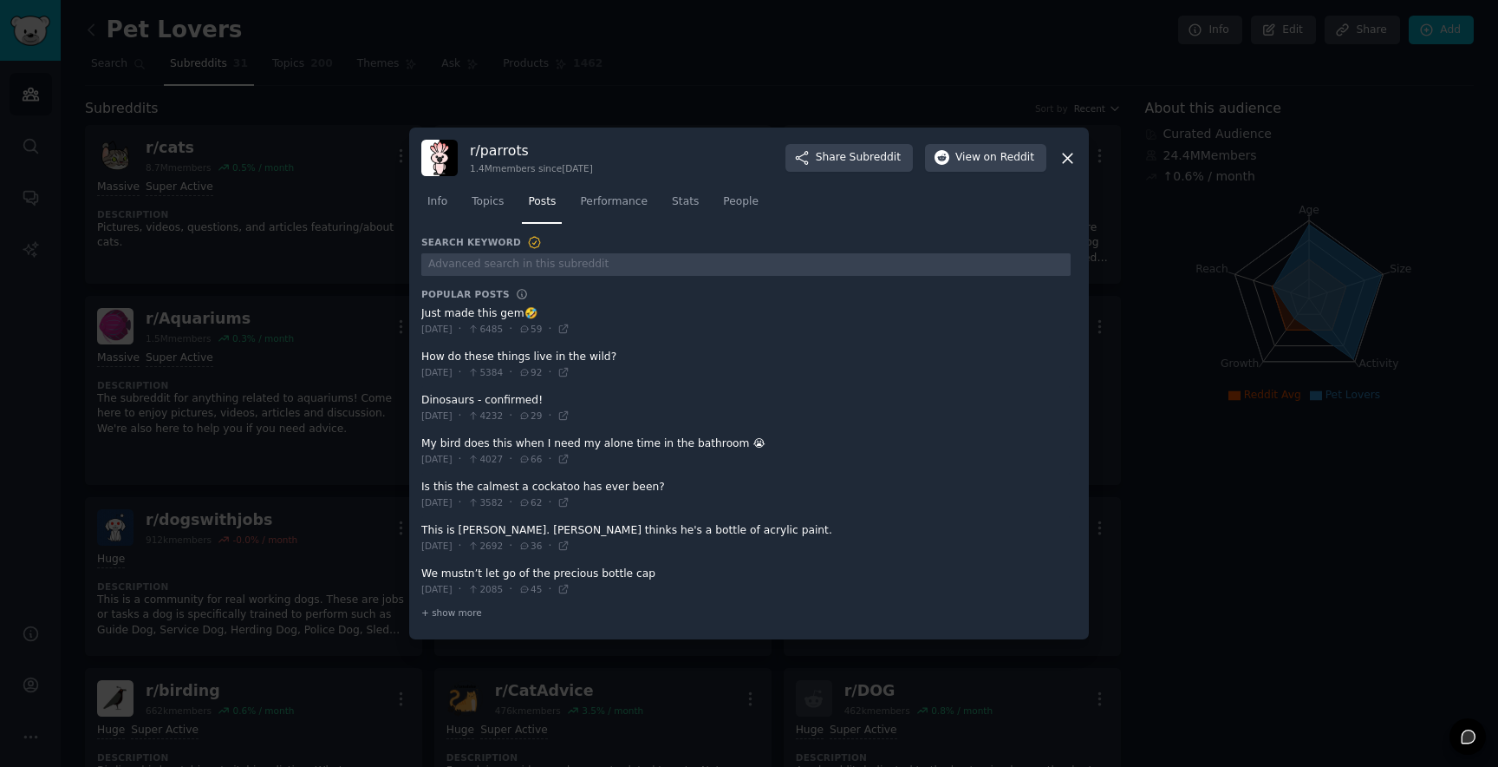
click at [531, 326] on icon at bounding box center [525, 329] width 12 height 10
click at [494, 356] on span at bounding box center [745, 364] width 649 height 42
click at [498, 311] on span at bounding box center [745, 321] width 649 height 42
click at [488, 486] on span at bounding box center [745, 494] width 649 height 42
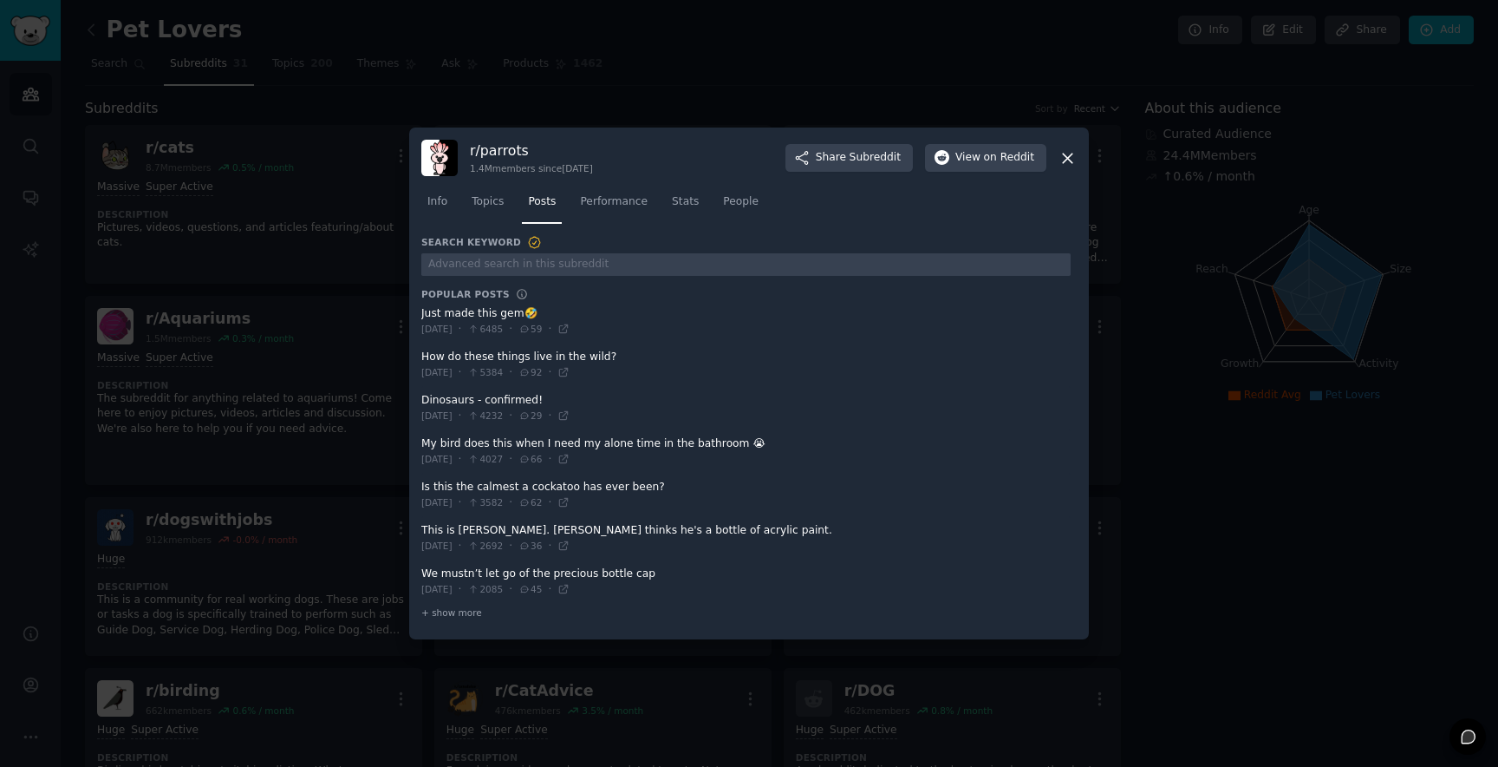
click at [488, 486] on span at bounding box center [745, 494] width 649 height 42
click at [611, 190] on link "Performance" at bounding box center [614, 206] width 80 height 36
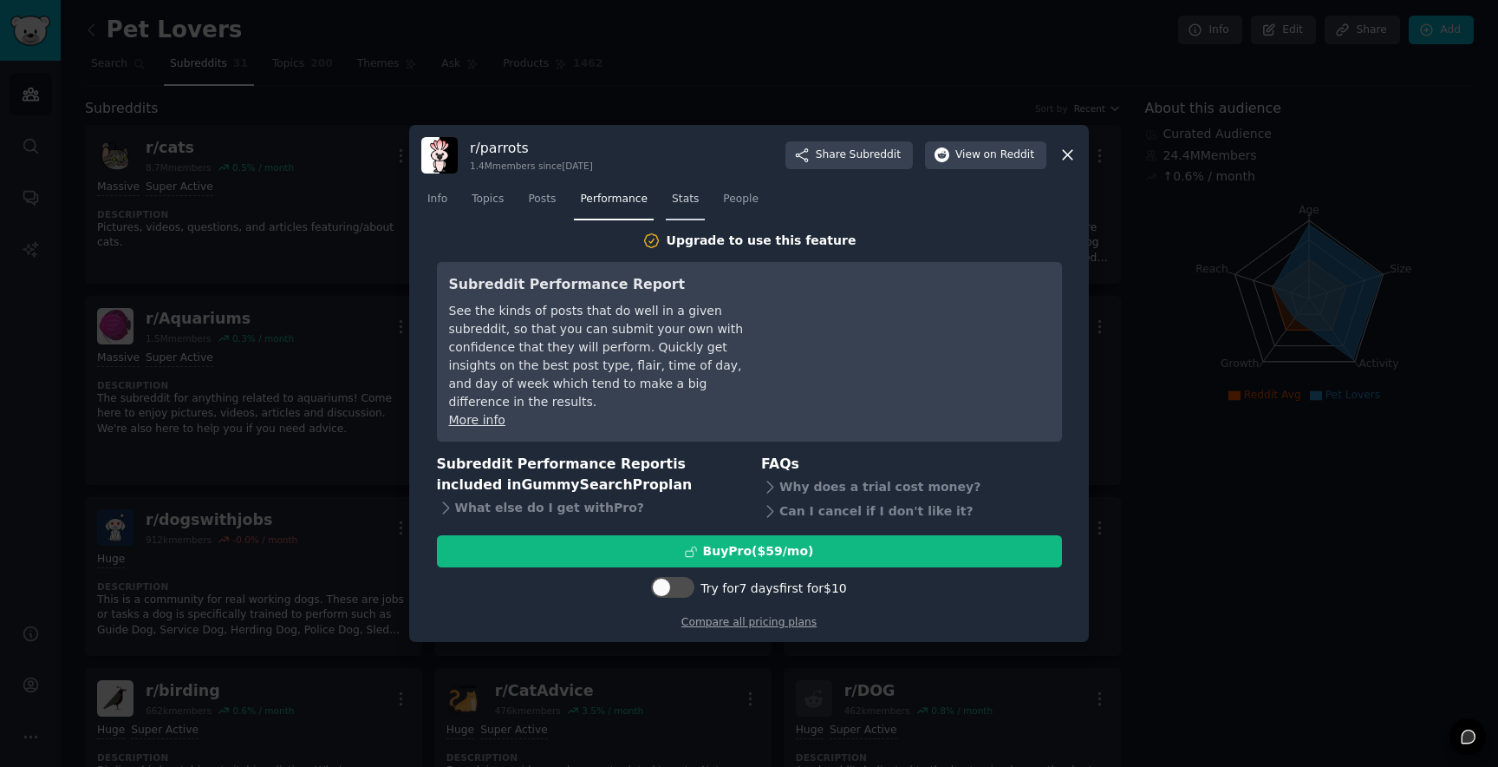
click at [675, 198] on link "Stats" at bounding box center [685, 204] width 39 height 36
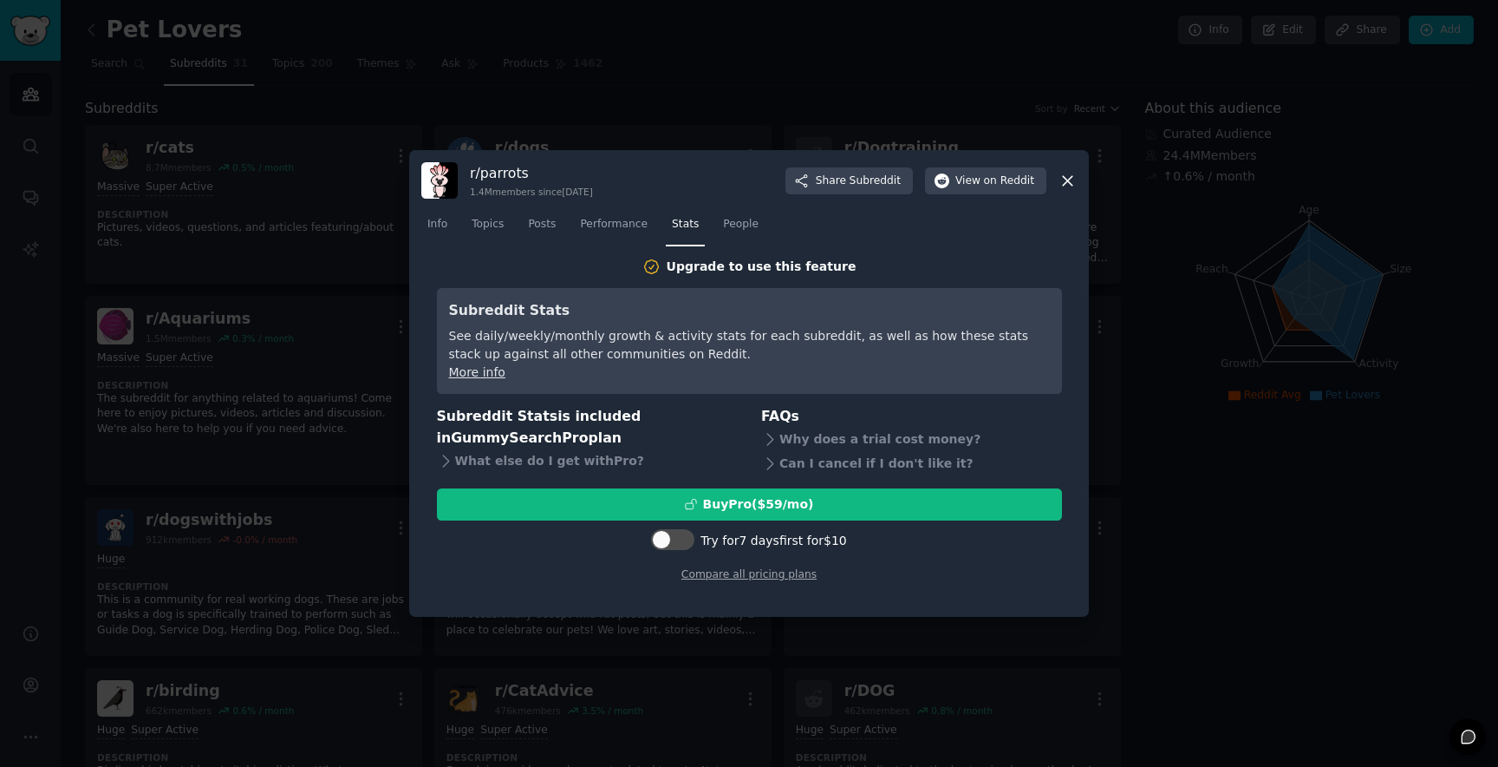
click at [1077, 179] on div "r/ parrots 1.4M members since 05/09/2008 Share Subreddit View on Reddit Info To…" at bounding box center [749, 383] width 680 height 467
click at [1076, 179] on icon at bounding box center [1068, 181] width 18 height 18
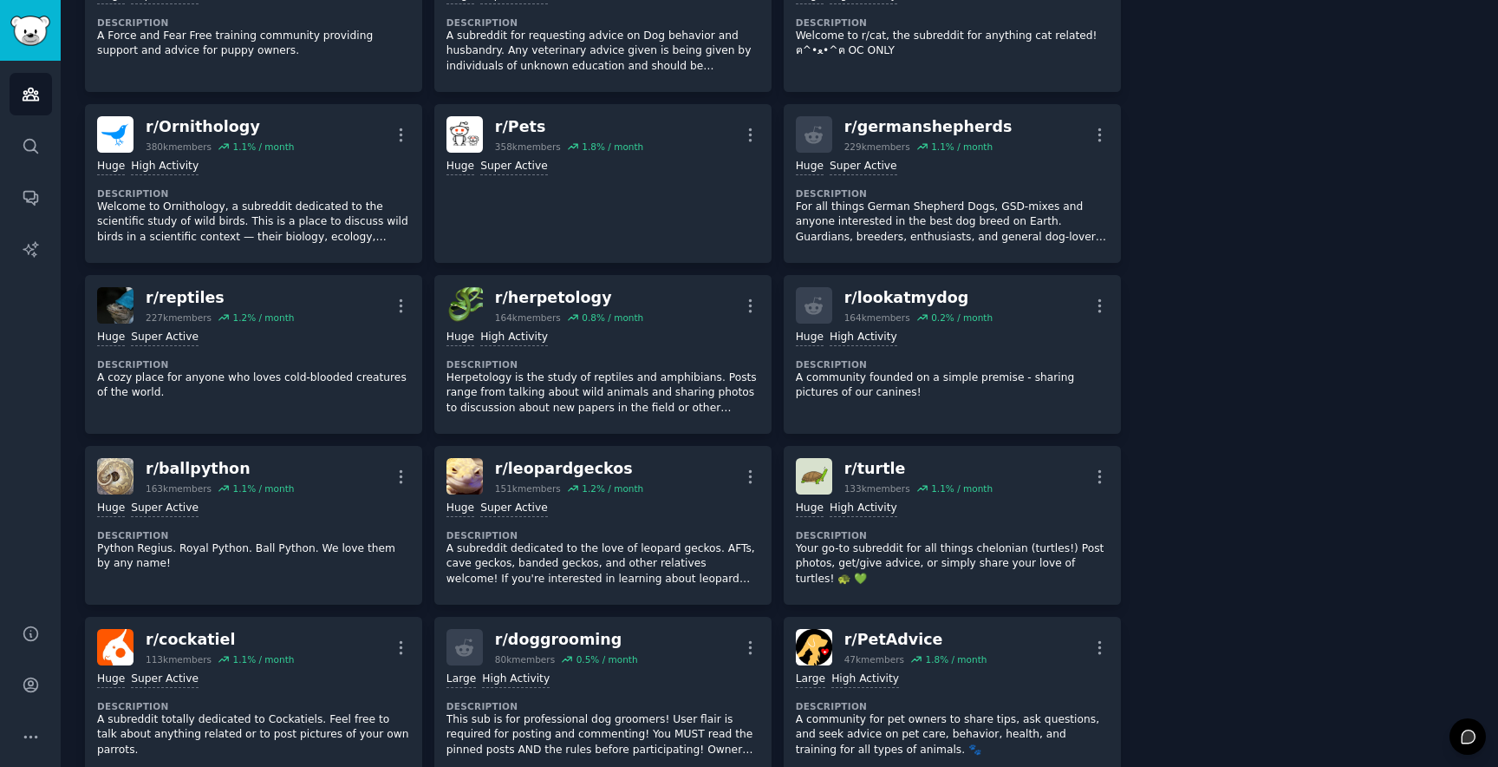
scroll to position [913, 0]
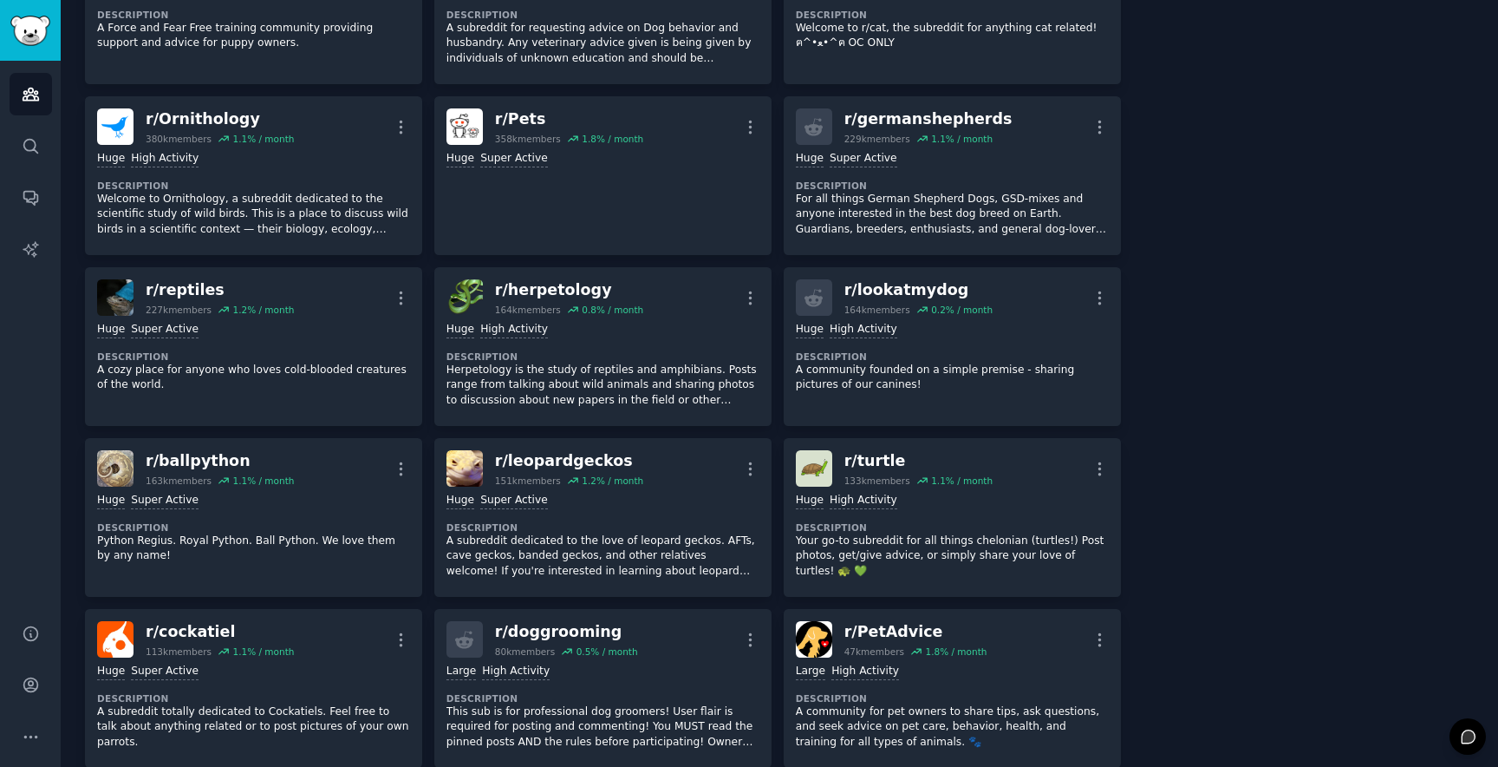
click at [770, 287] on div "r/ cats 8.7M members 0.5 % / month More Massive Super Active Description Pictur…" at bounding box center [603, 145] width 1036 height 1867
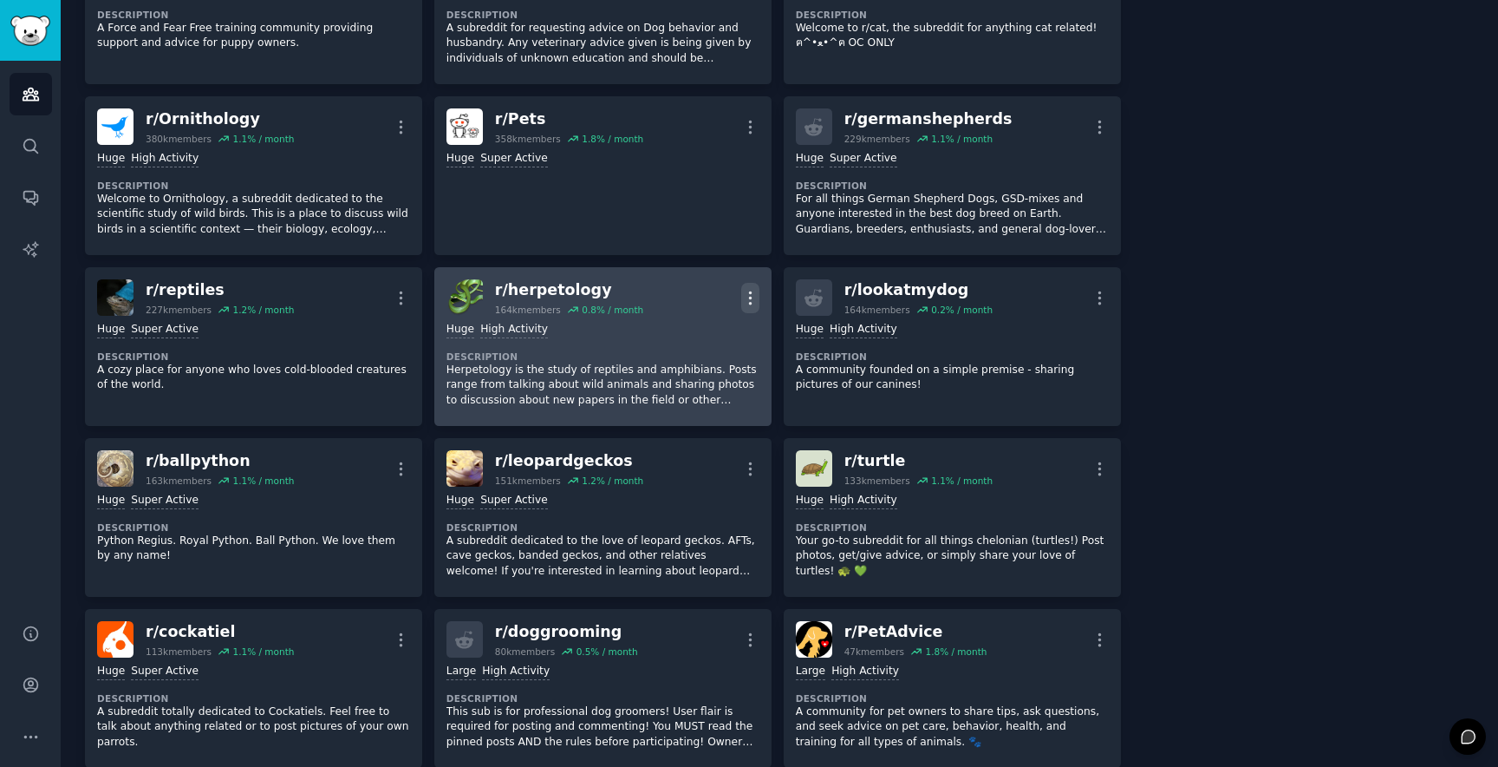
click at [749, 291] on icon "button" at bounding box center [750, 297] width 2 height 12
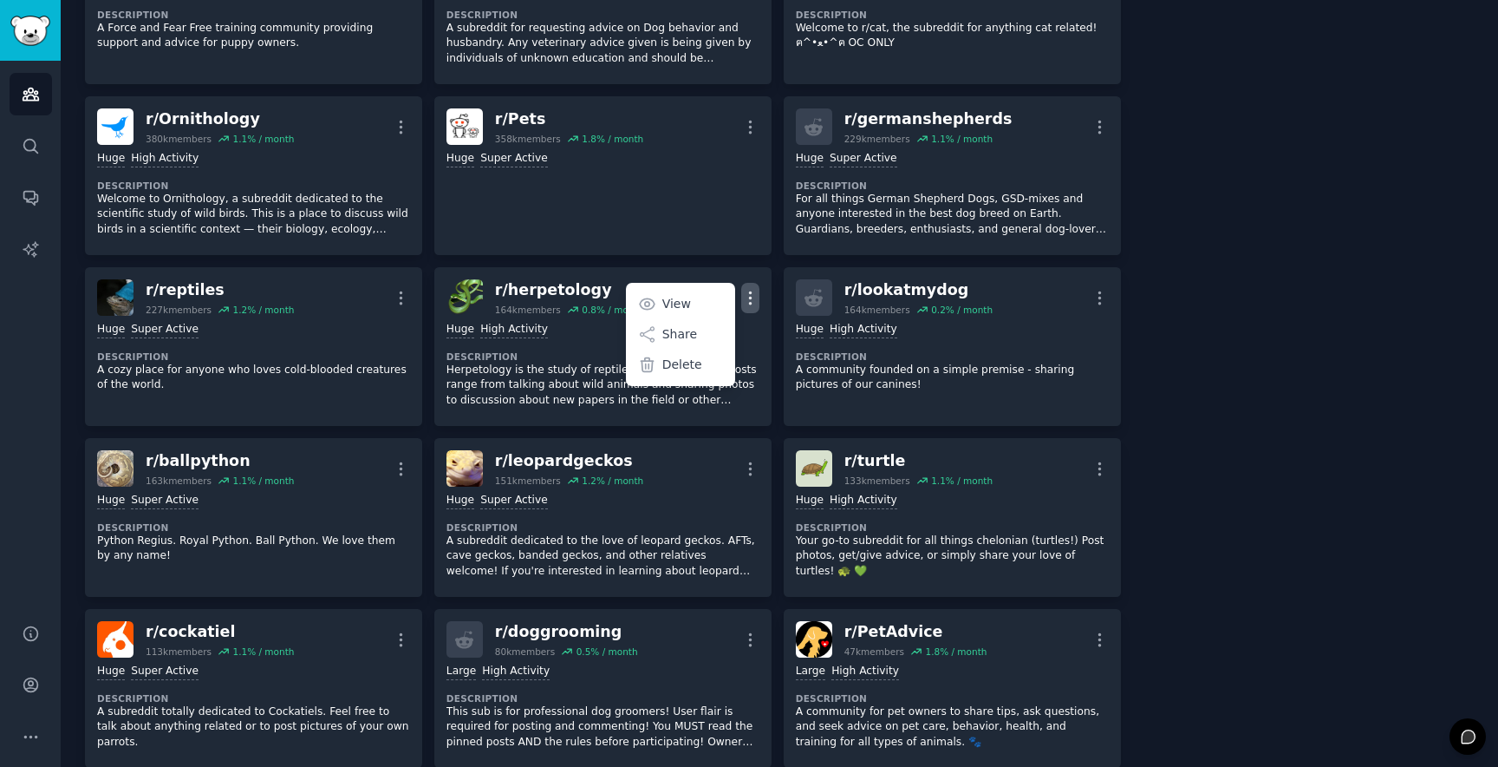
click at [1374, 93] on div "About this audience Curated Audience 24.4M Members ↑ 0.6 % / month Age Size Act…" at bounding box center [1310, 564] width 330 height 2759
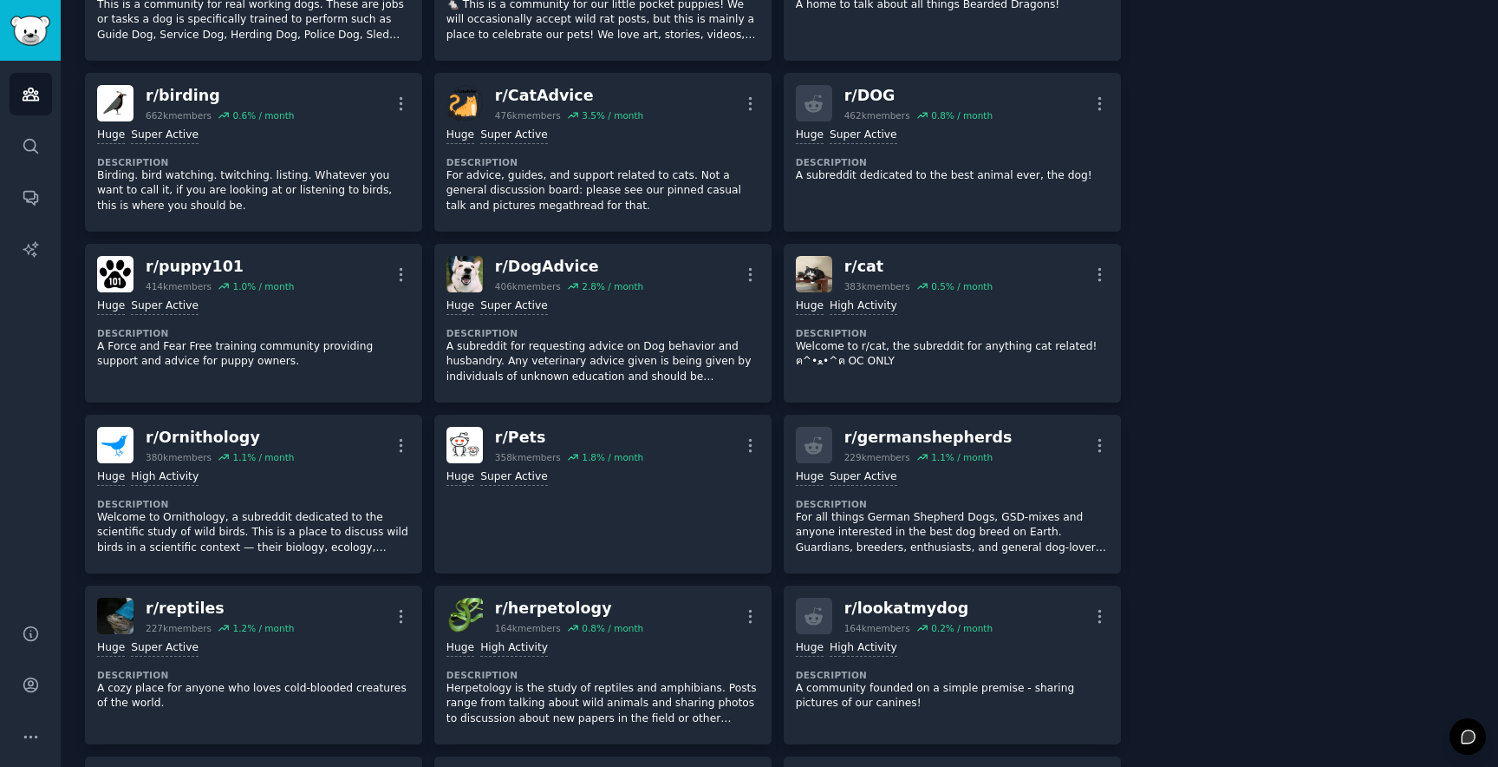
scroll to position [0, 0]
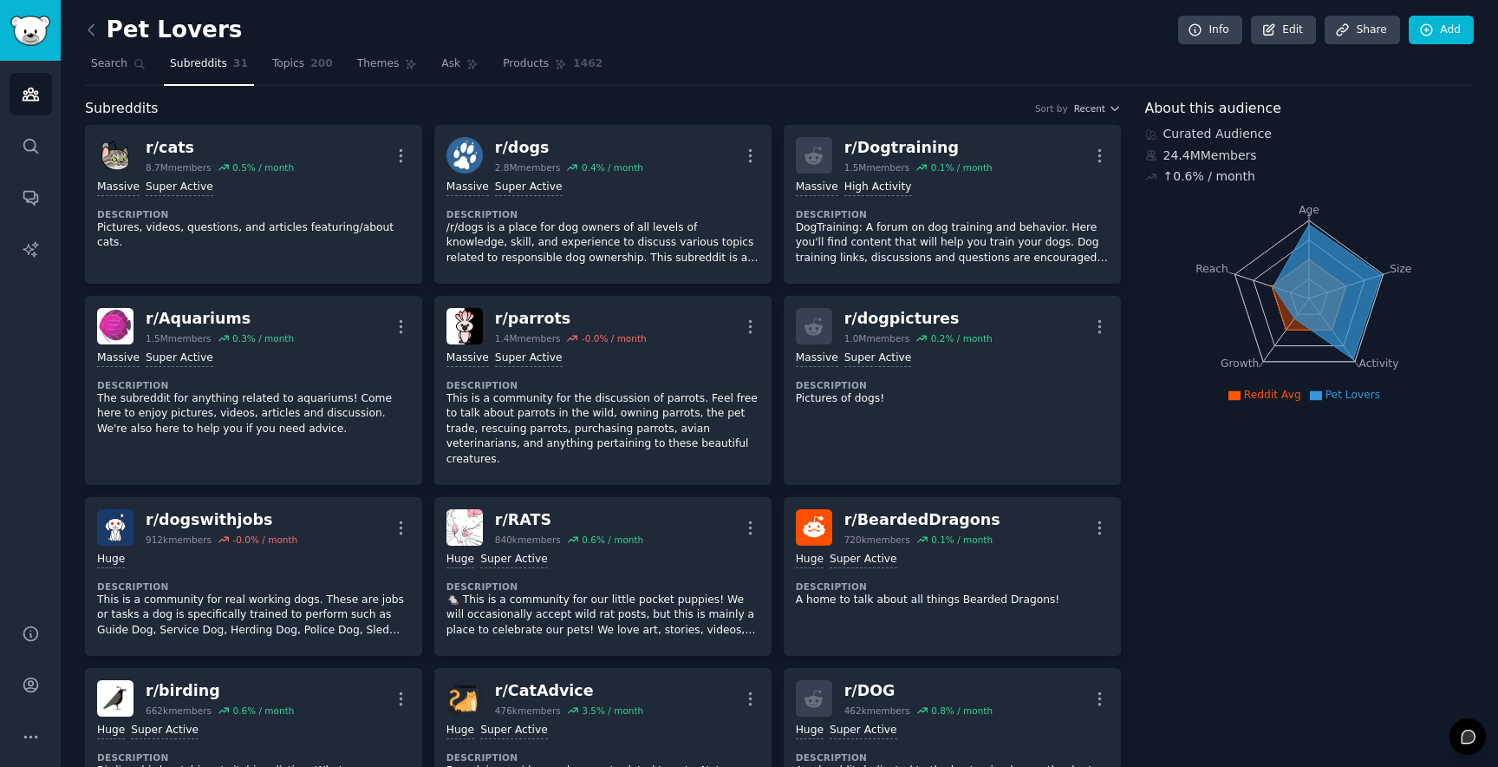
drag, startPoint x: 287, startPoint y: 61, endPoint x: 547, endPoint y: 9, distance: 265.3
click at [287, 61] on span "Topics" at bounding box center [288, 64] width 32 height 16
